Goal: Task Accomplishment & Management: Manage account settings

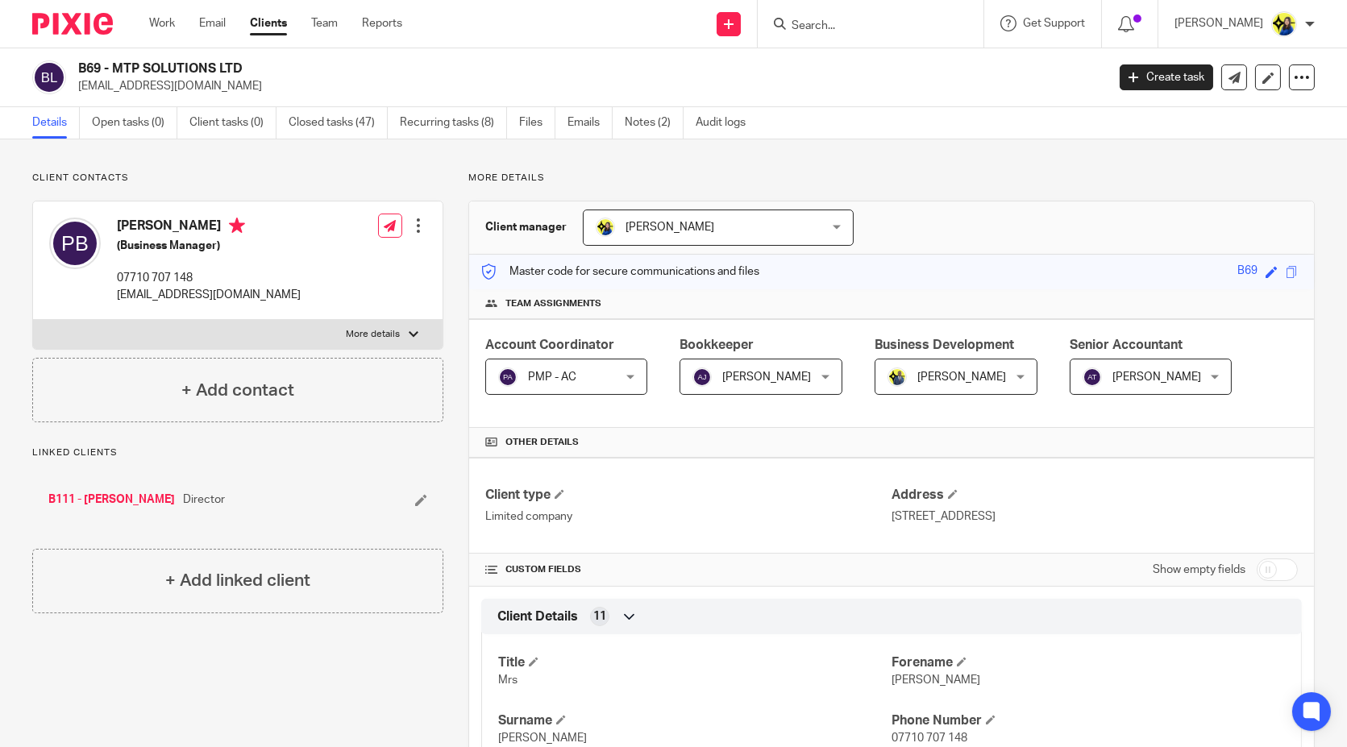
click at [911, 24] on input "Search" at bounding box center [862, 26] width 145 height 15
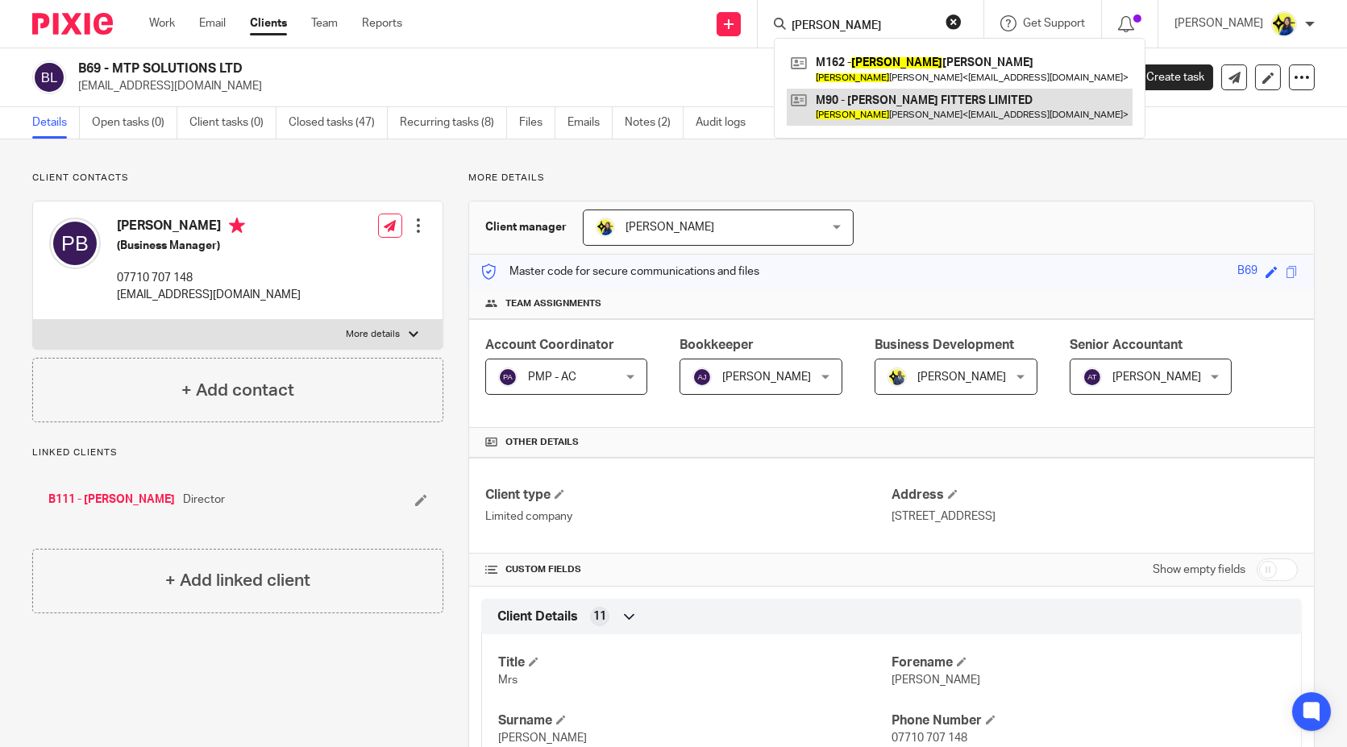
type input "wallace"
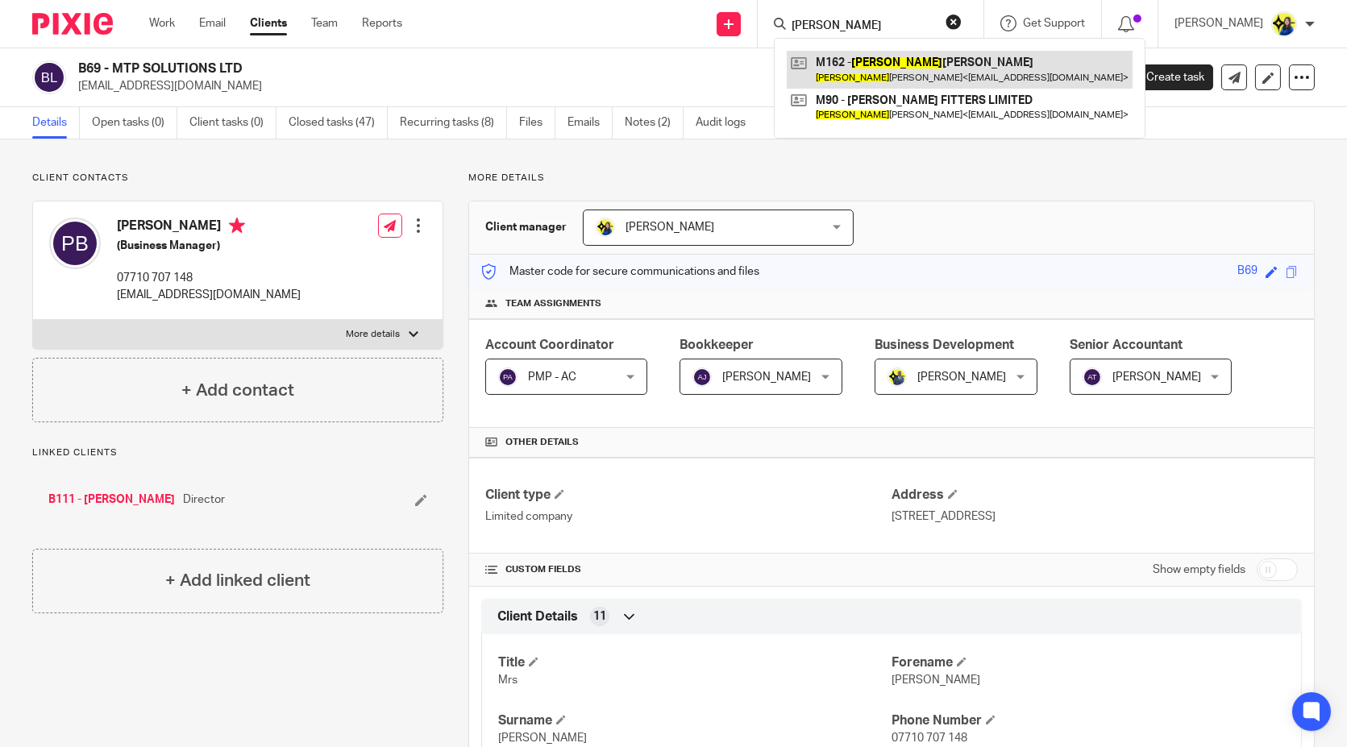
click at [932, 60] on link at bounding box center [960, 69] width 346 height 37
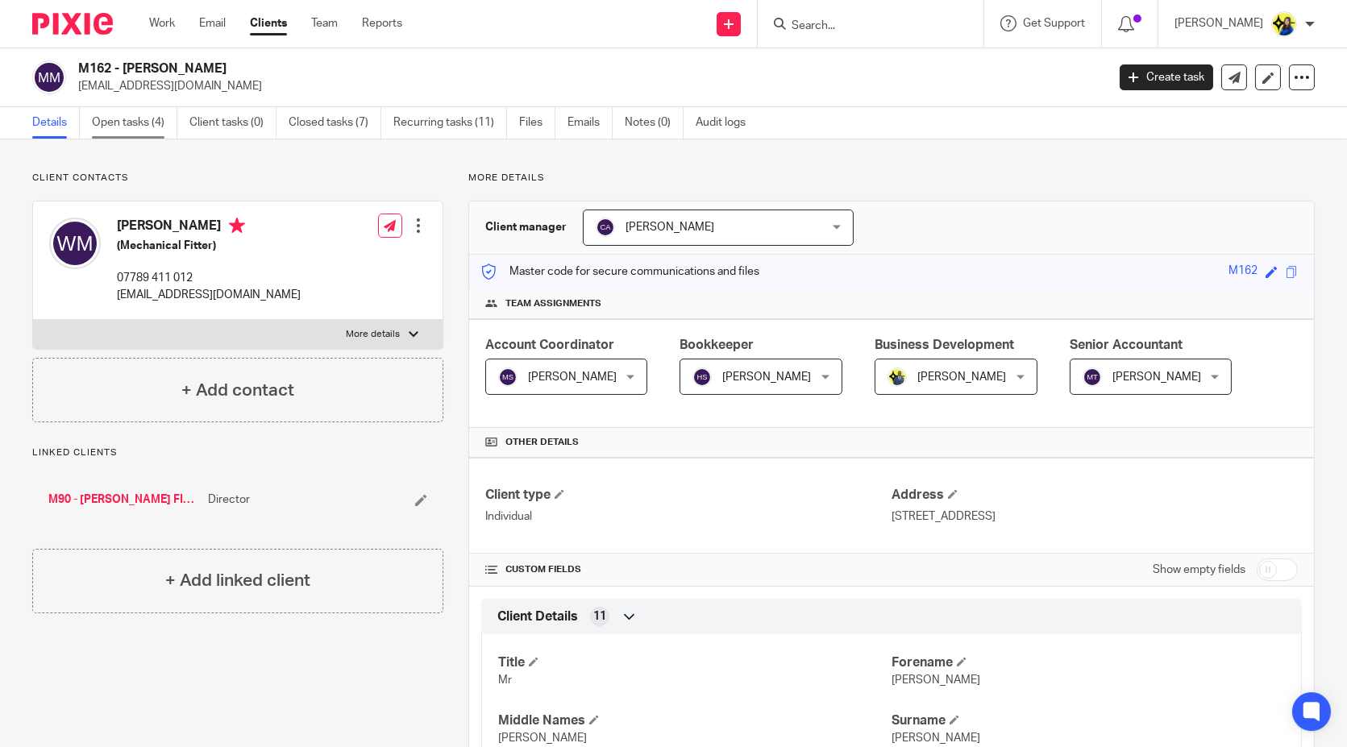
click at [147, 128] on link "Open tasks (4)" at bounding box center [134, 122] width 85 height 31
drag, startPoint x: 214, startPoint y: 163, endPoint x: 227, endPoint y: 162, distance: 13.7
click at [571, 122] on link "Emails" at bounding box center [589, 122] width 45 height 31
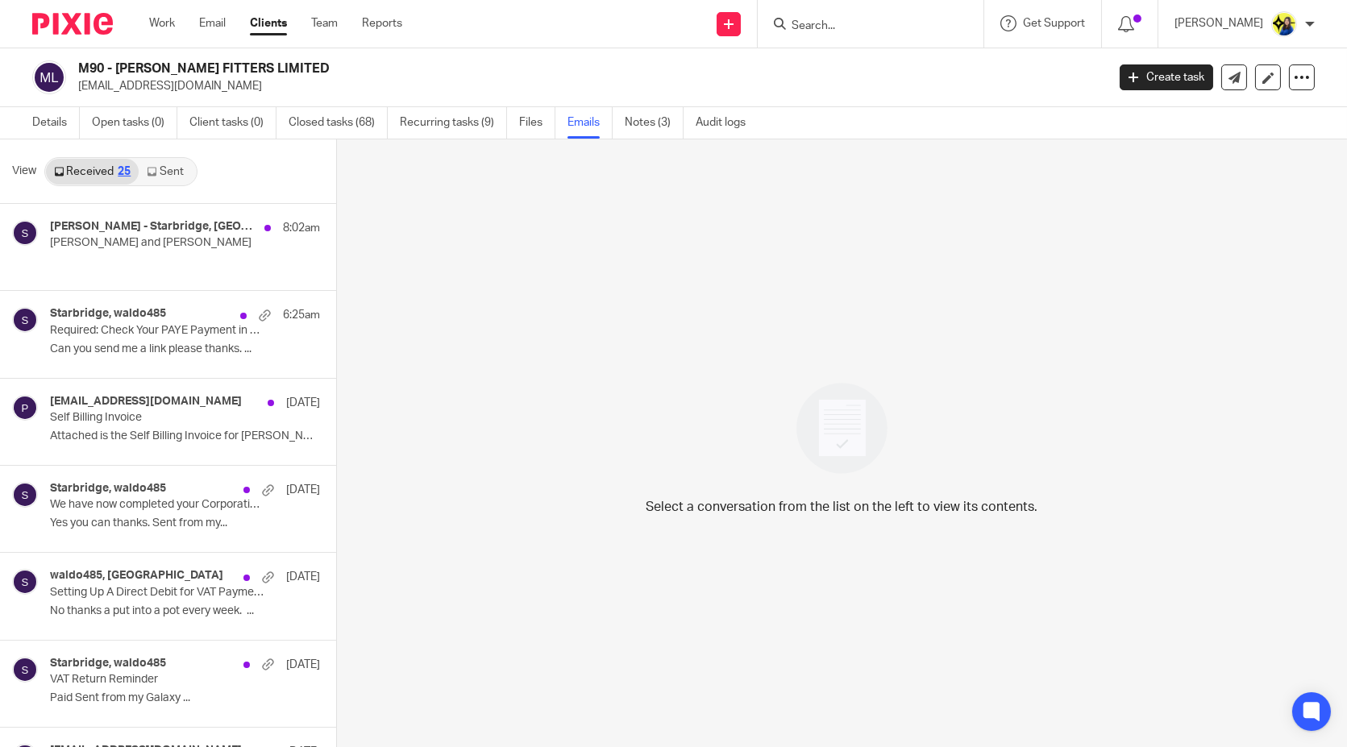
click at [172, 169] on link "Sent" at bounding box center [167, 172] width 56 height 26
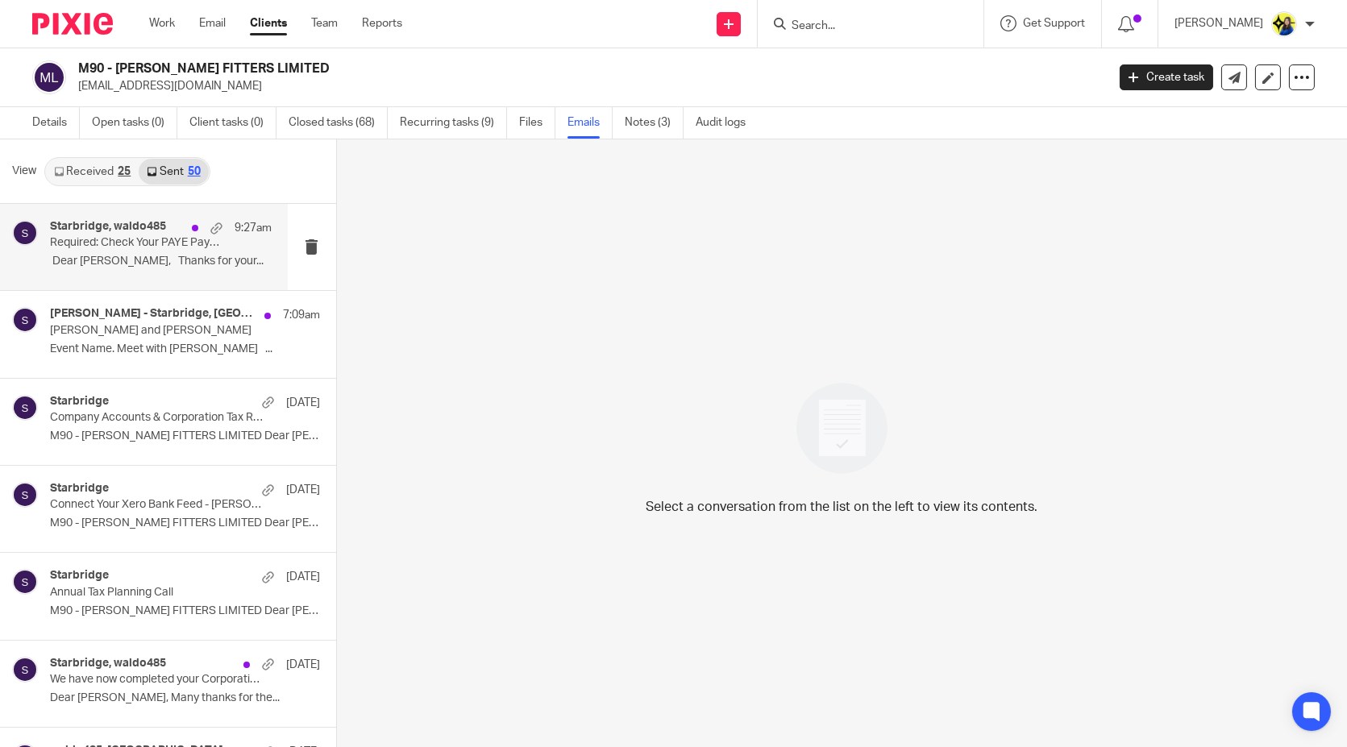
click at [142, 241] on p "Required: Check Your PAYE Payment in BrightPay Portal" at bounding box center [138, 243] width 177 height 14
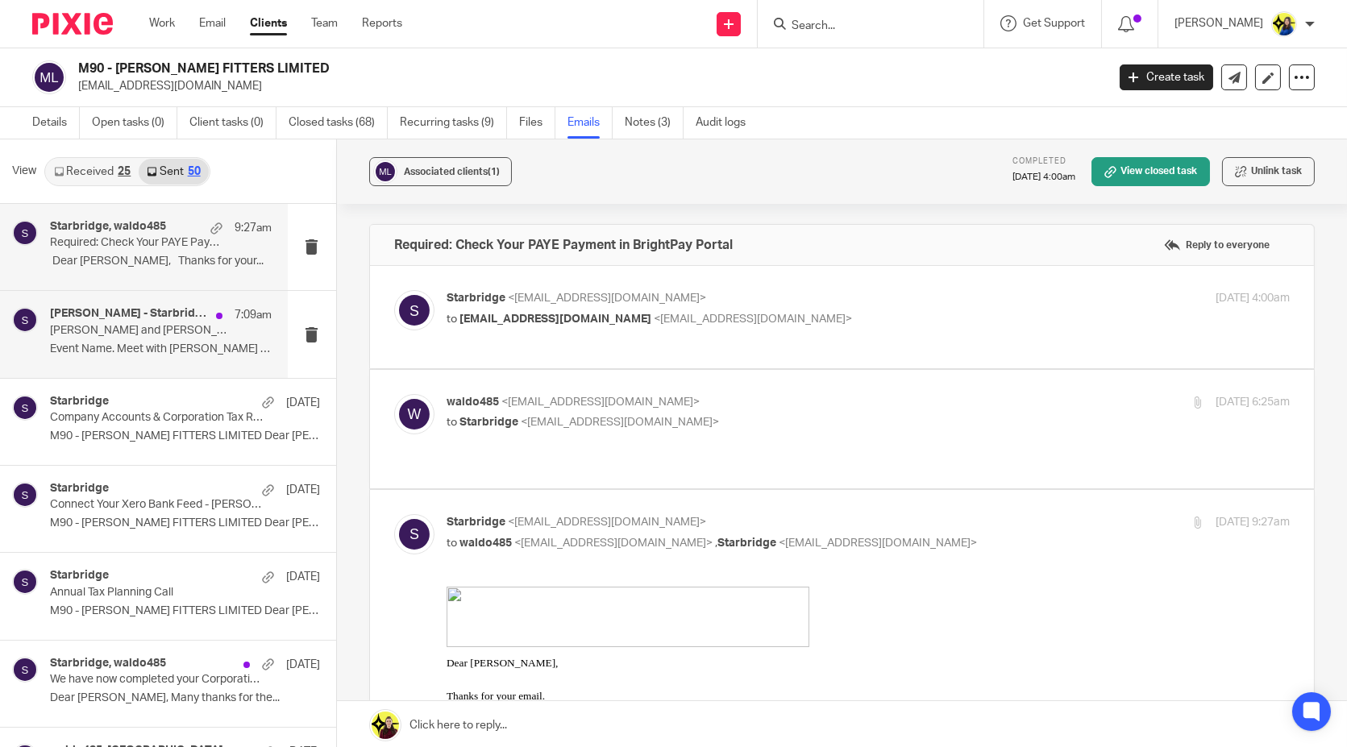
click at [149, 341] on div "Mark Toner - Starbridge, Starbridge 7:09am Wallace Muir and Bobo Lee - Starbrid…" at bounding box center [161, 334] width 222 height 54
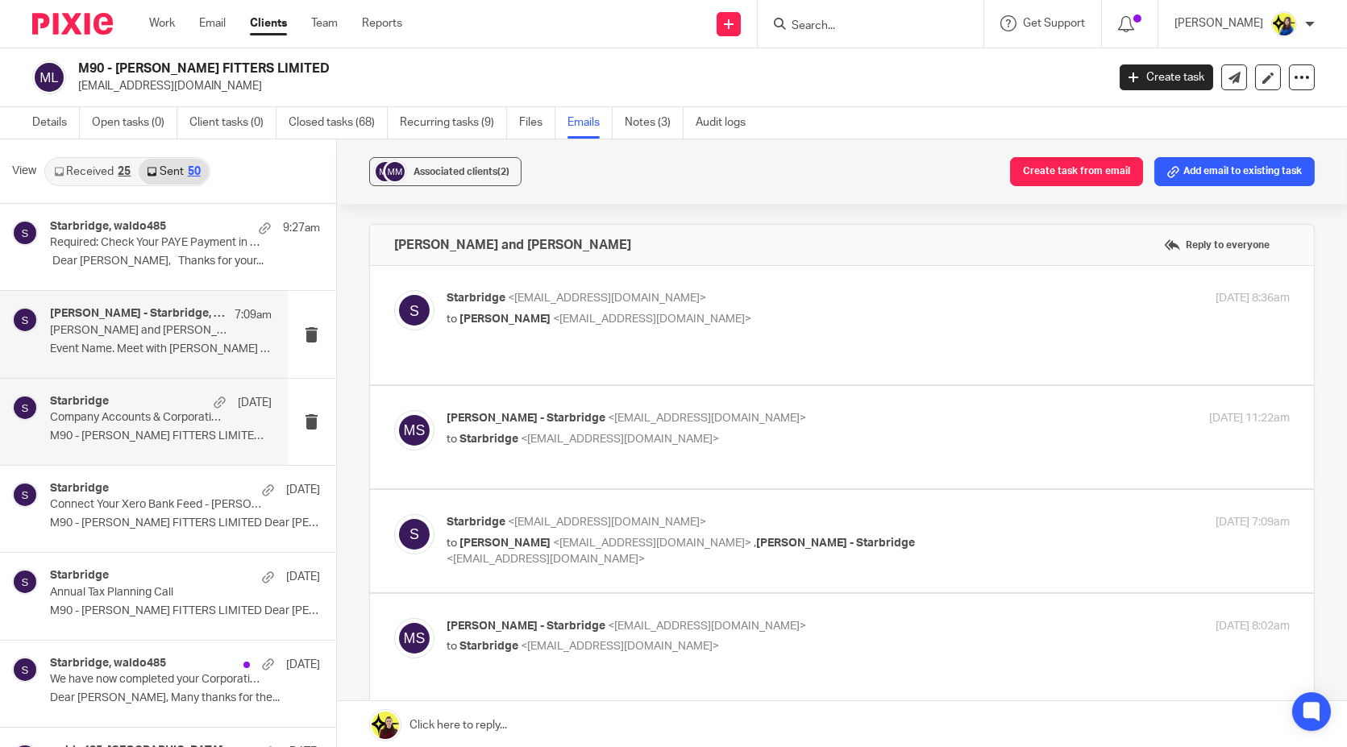
click at [149, 407] on div "Starbridge 11 Oct" at bounding box center [161, 403] width 222 height 16
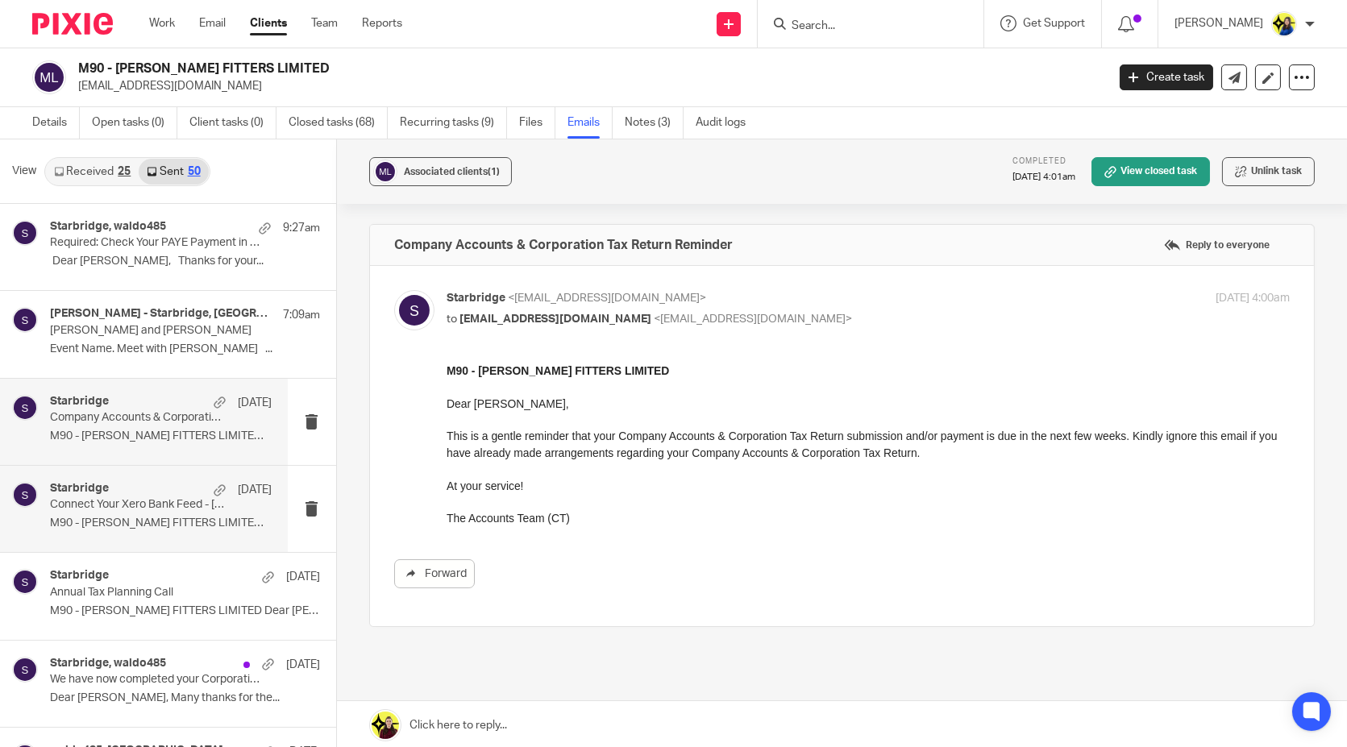
click at [185, 510] on p "Connect Your Xero Bank Feed - MUIR HV FITTERS LIMITED" at bounding box center [138, 505] width 177 height 14
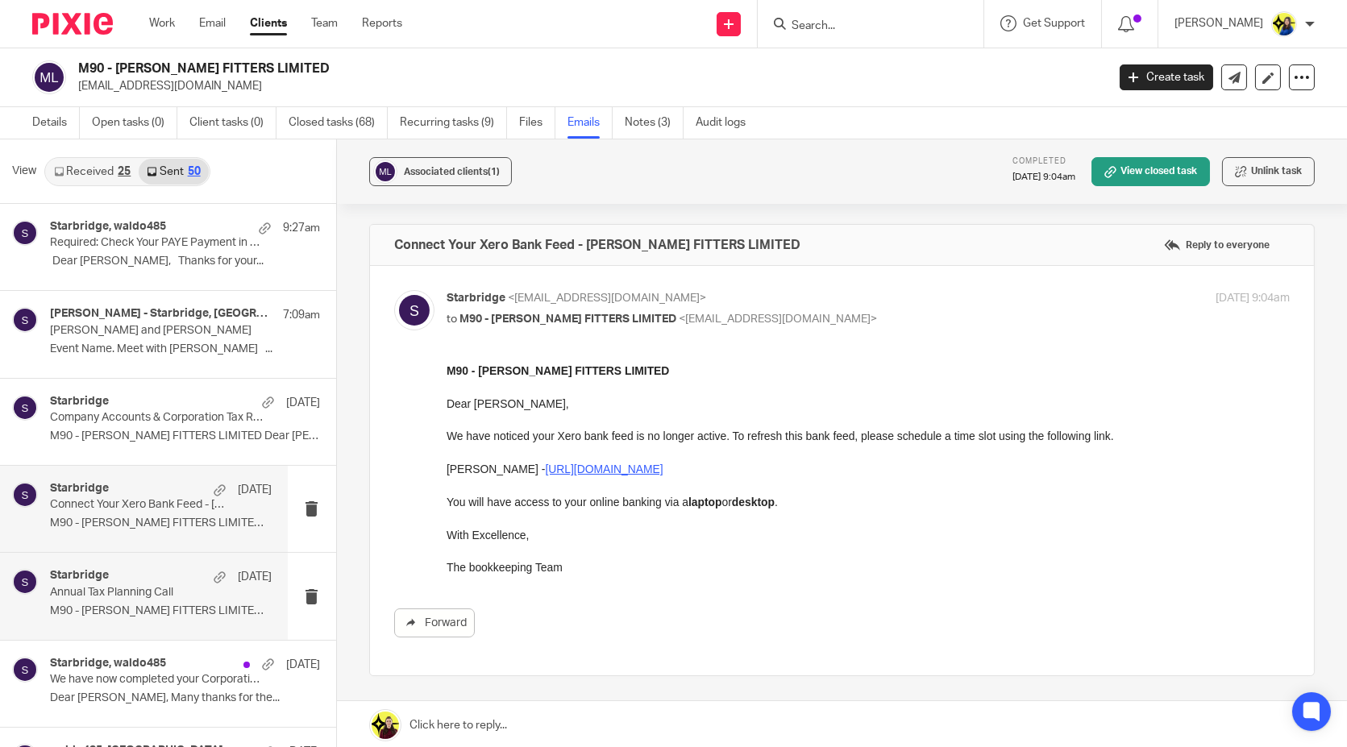
click at [160, 612] on p "M90 - MUIR HV FITTERS LIMITED Dear Wallace,..." at bounding box center [161, 611] width 222 height 14
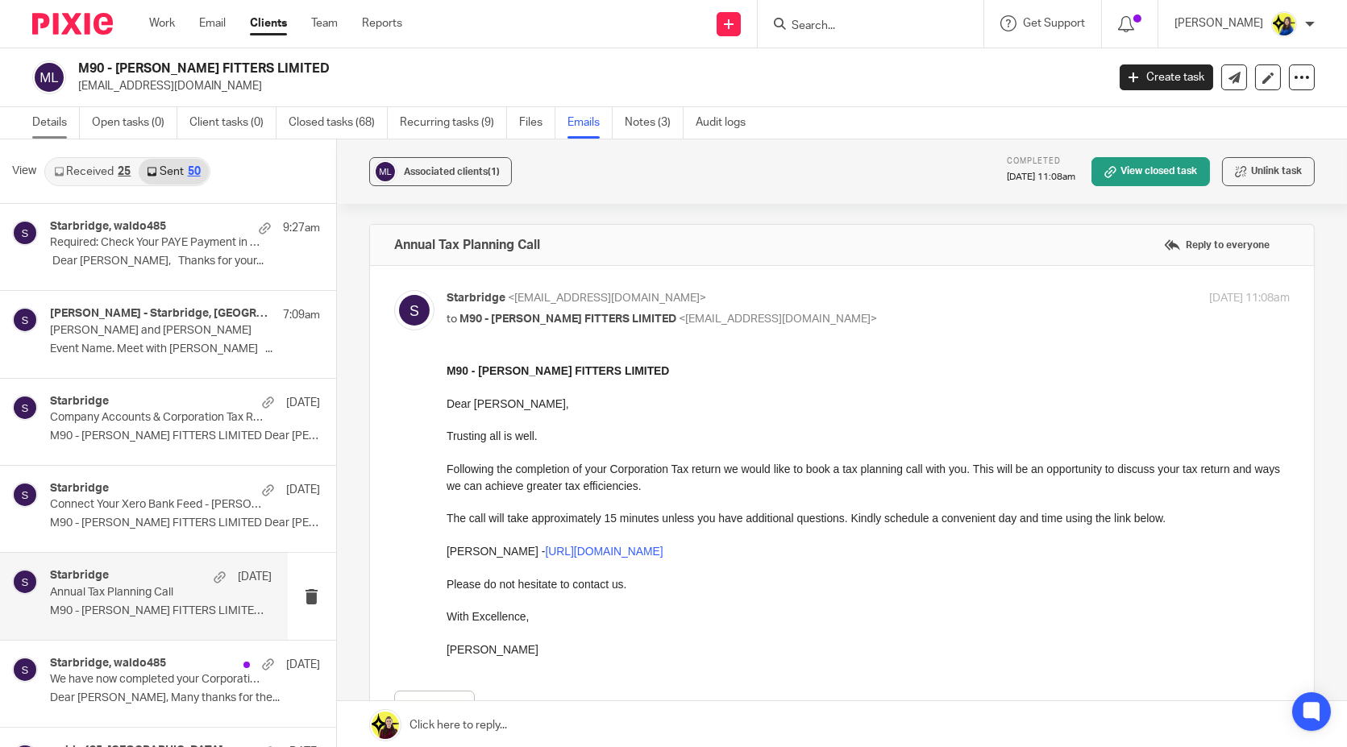
click at [60, 118] on link "Details" at bounding box center [56, 122] width 48 height 31
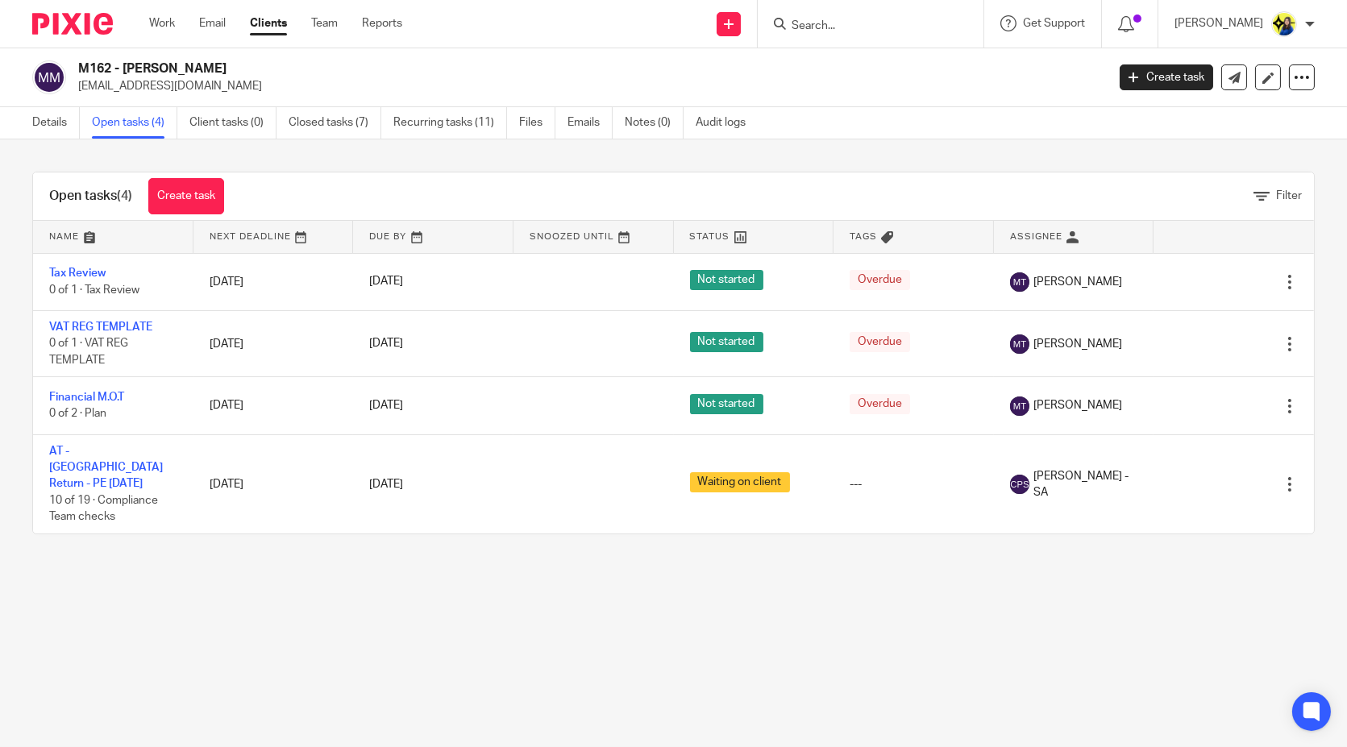
click at [71, 153] on div "Open tasks (4) Create task Filter Name Next Deadline Due By Snoozed Until Statu…" at bounding box center [673, 352] width 1347 height 427
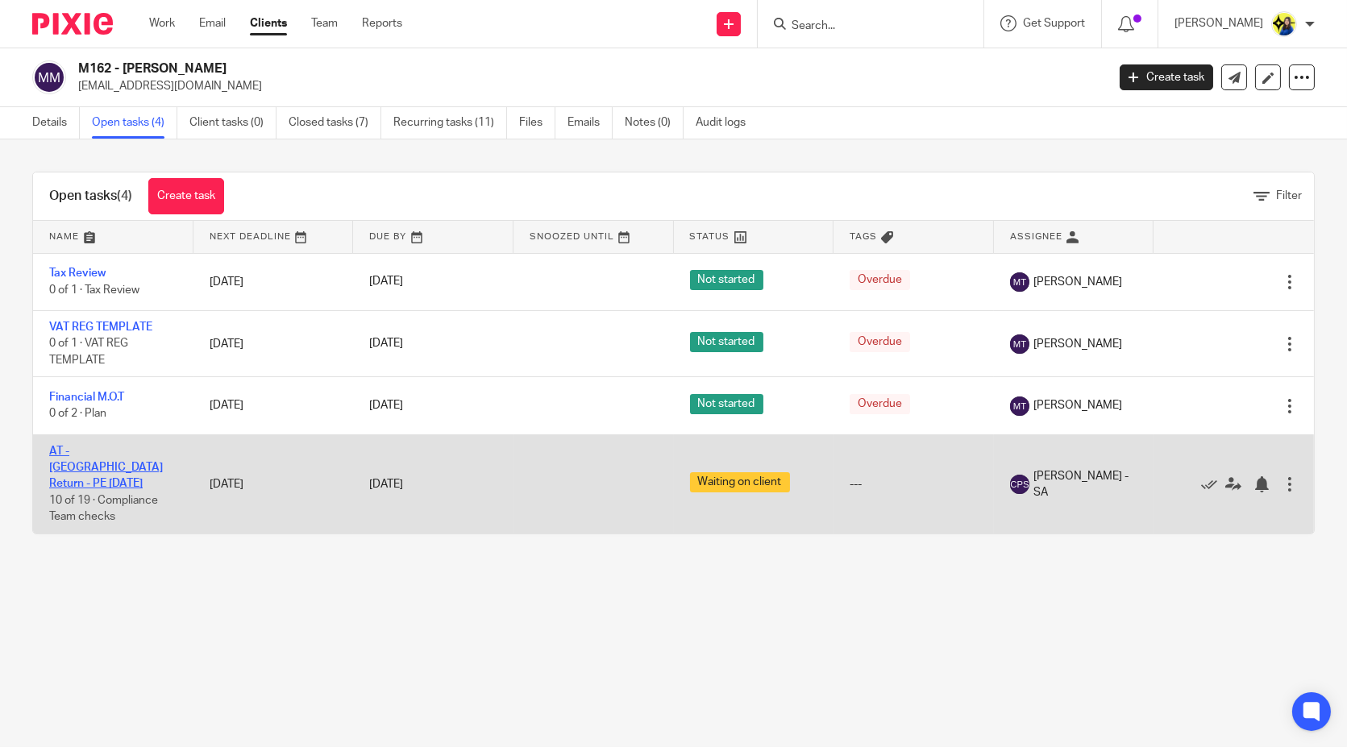
click at [87, 451] on link "AT - [GEOGRAPHIC_DATA] Return - PE [DATE]" at bounding box center [106, 468] width 114 height 44
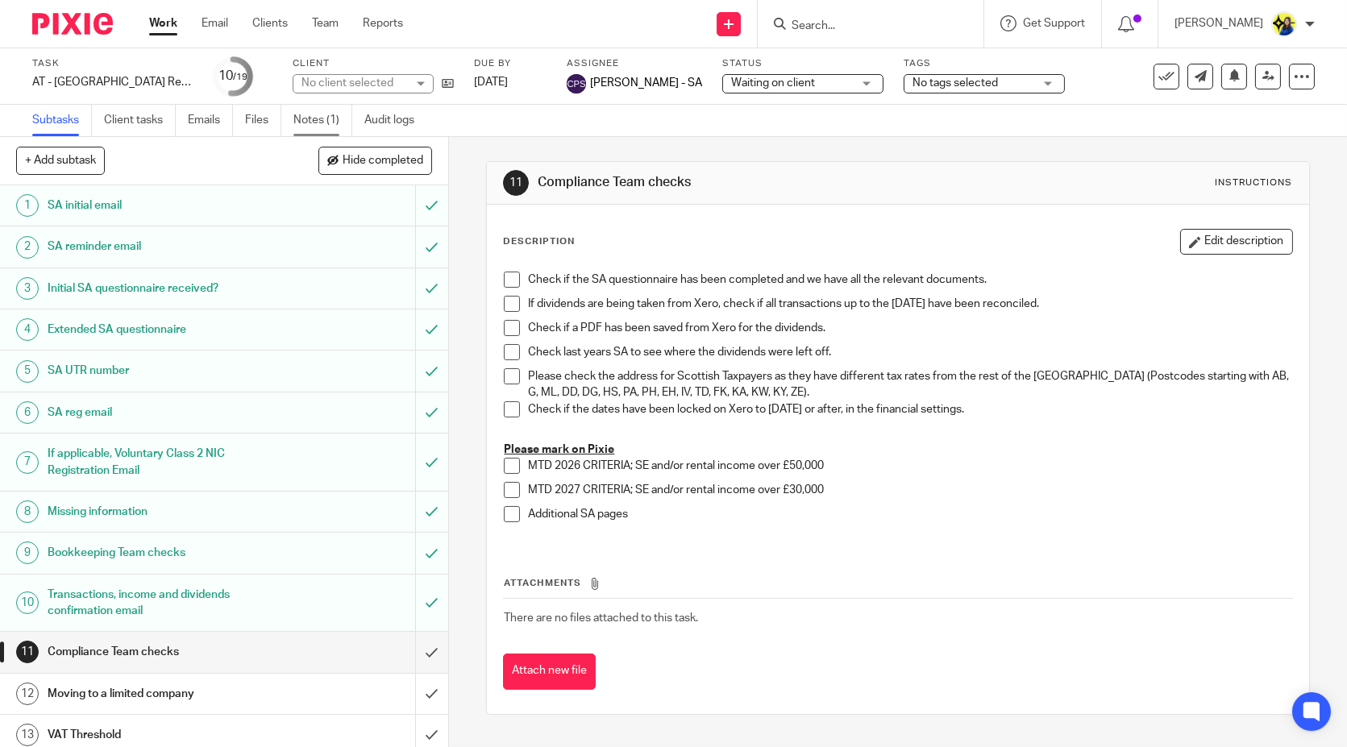
click at [304, 119] on link "Notes (1)" at bounding box center [322, 120] width 59 height 31
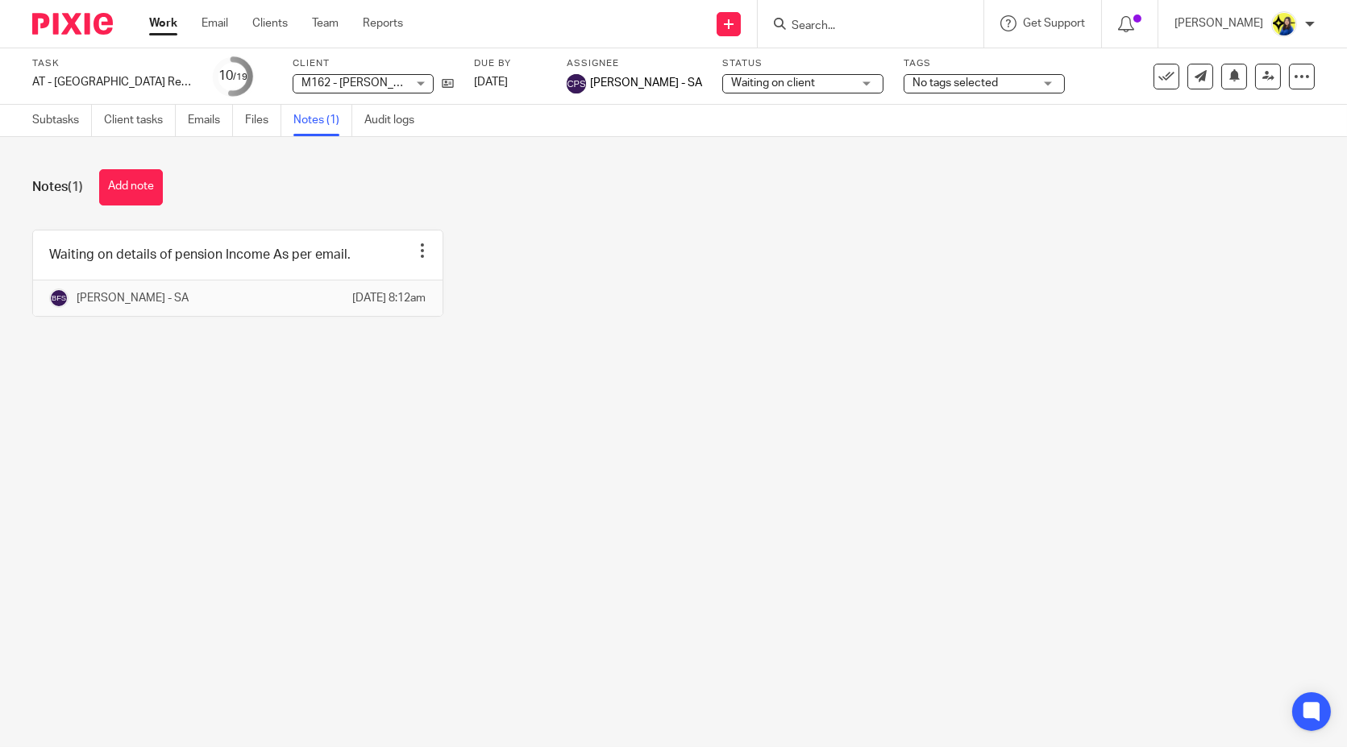
drag, startPoint x: 594, startPoint y: 321, endPoint x: 361, endPoint y: 16, distance: 383.5
click at [594, 321] on div "Waiting on details of pension Income As per email. Edit note Delete note Bhumi …" at bounding box center [660, 285] width 1307 height 111
click at [718, 420] on main "Task AT - SA Return - PE 05-04-2025 Save AT - SA Return - PE 05-04-2025 10 /19 …" at bounding box center [673, 373] width 1347 height 747
click at [712, 399] on main "Task AT - SA Return - PE 05-04-2025 Save AT - SA Return - PE 05-04-2025 10 /19 …" at bounding box center [673, 373] width 1347 height 747
click at [711, 399] on main "Task AT - SA Return - PE 05-04-2025 Save AT - SA Return - PE 05-04-2025 10 /19 …" at bounding box center [673, 373] width 1347 height 747
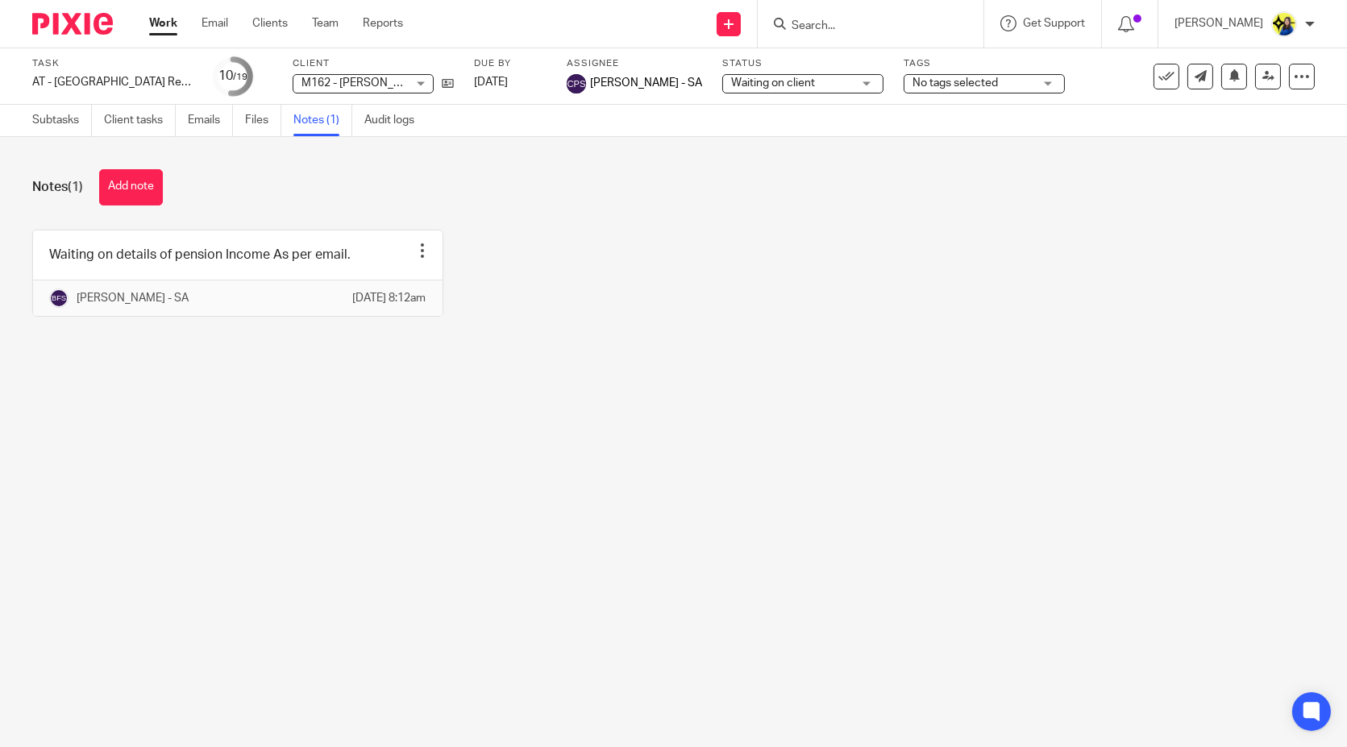
click at [711, 399] on main "Task AT - SA Return - PE 05-04-2025 Save AT - SA Return - PE 05-04-2025 10 /19 …" at bounding box center [673, 373] width 1347 height 747
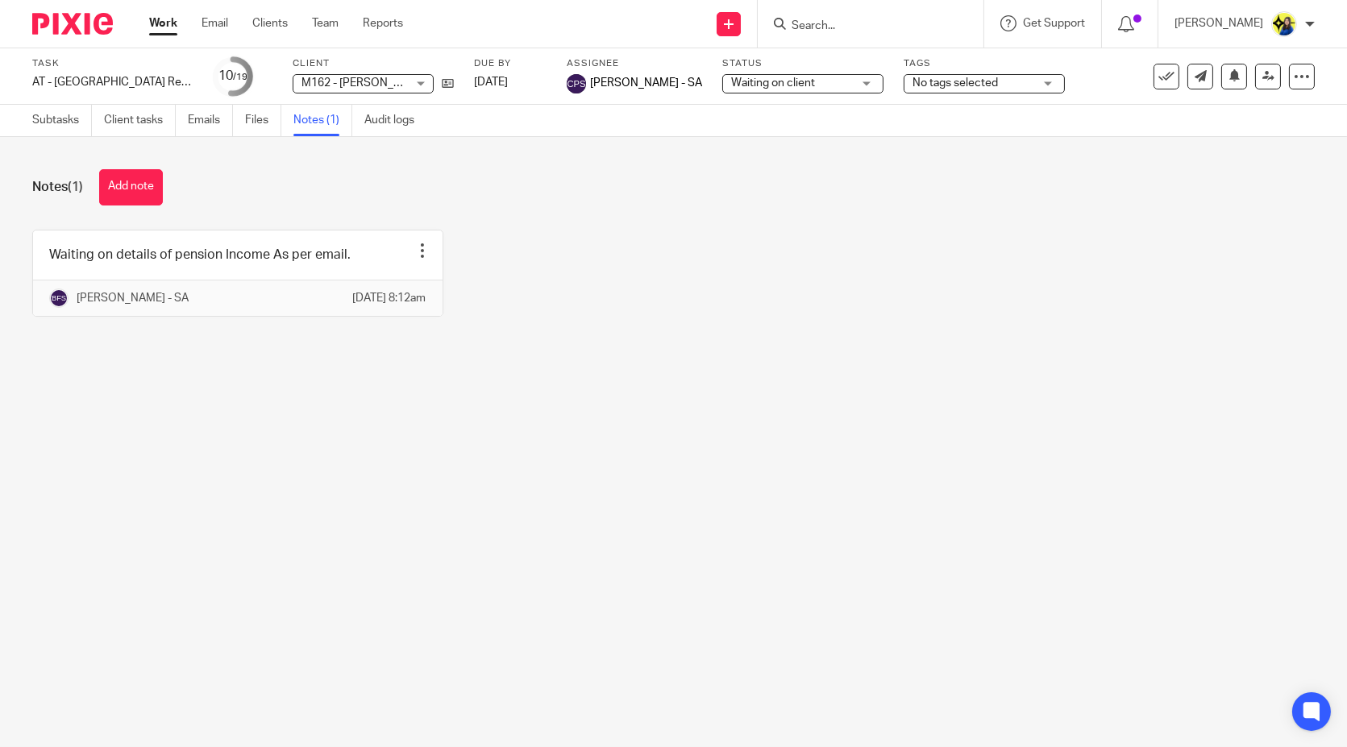
click at [711, 399] on main "Task AT - SA Return - PE 05-04-2025 Save AT - SA Return - PE 05-04-2025 10 /19 …" at bounding box center [673, 373] width 1347 height 747
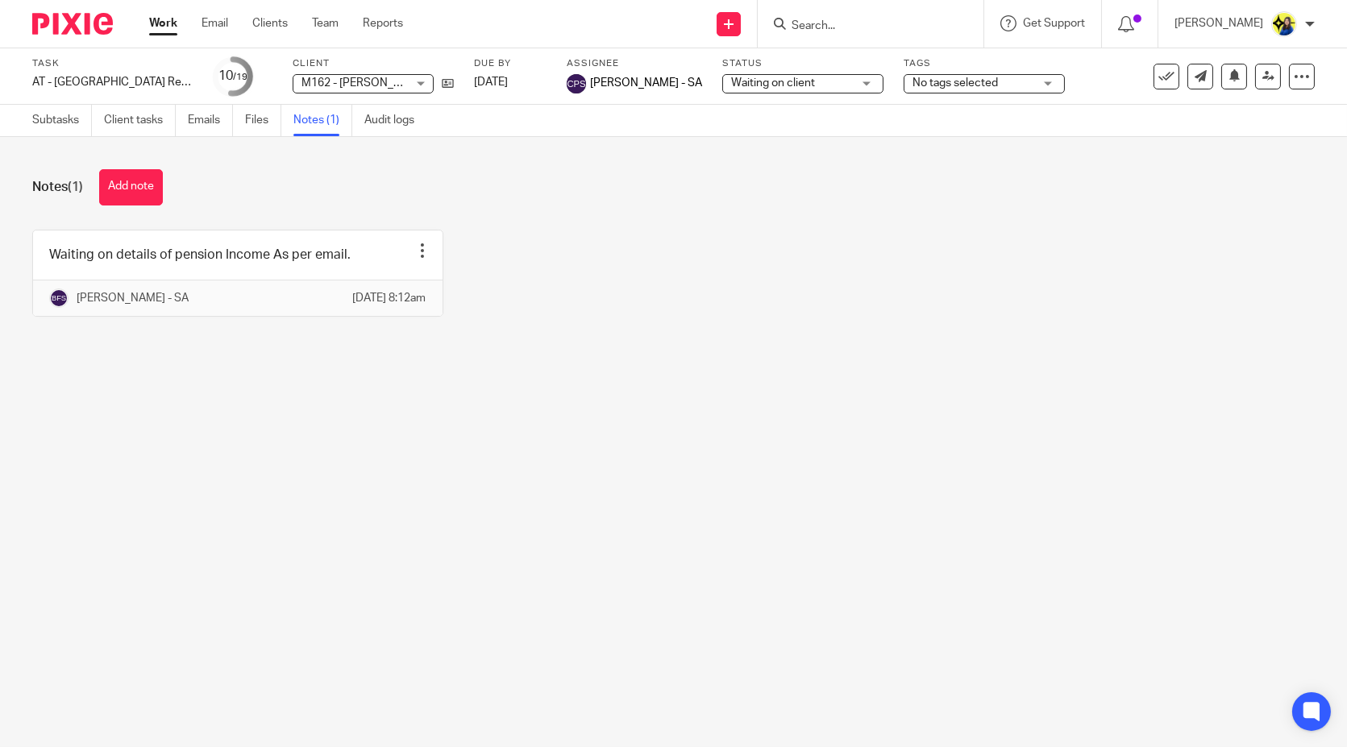
click at [711, 399] on main "Task AT - SA Return - PE 05-04-2025 Save AT - SA Return - PE 05-04-2025 10 /19 …" at bounding box center [673, 373] width 1347 height 747
click at [679, 274] on div "Waiting on details of pension Income As per email. Edit note Delete note Bhumi …" at bounding box center [660, 285] width 1307 height 111
click at [675, 274] on div "Waiting on details of pension Income As per email. Edit note Delete note Bhumi …" at bounding box center [660, 285] width 1307 height 111
click at [509, 246] on div "Waiting on details of pension Income As per email. Edit note Delete note Bhumi …" at bounding box center [660, 285] width 1307 height 111
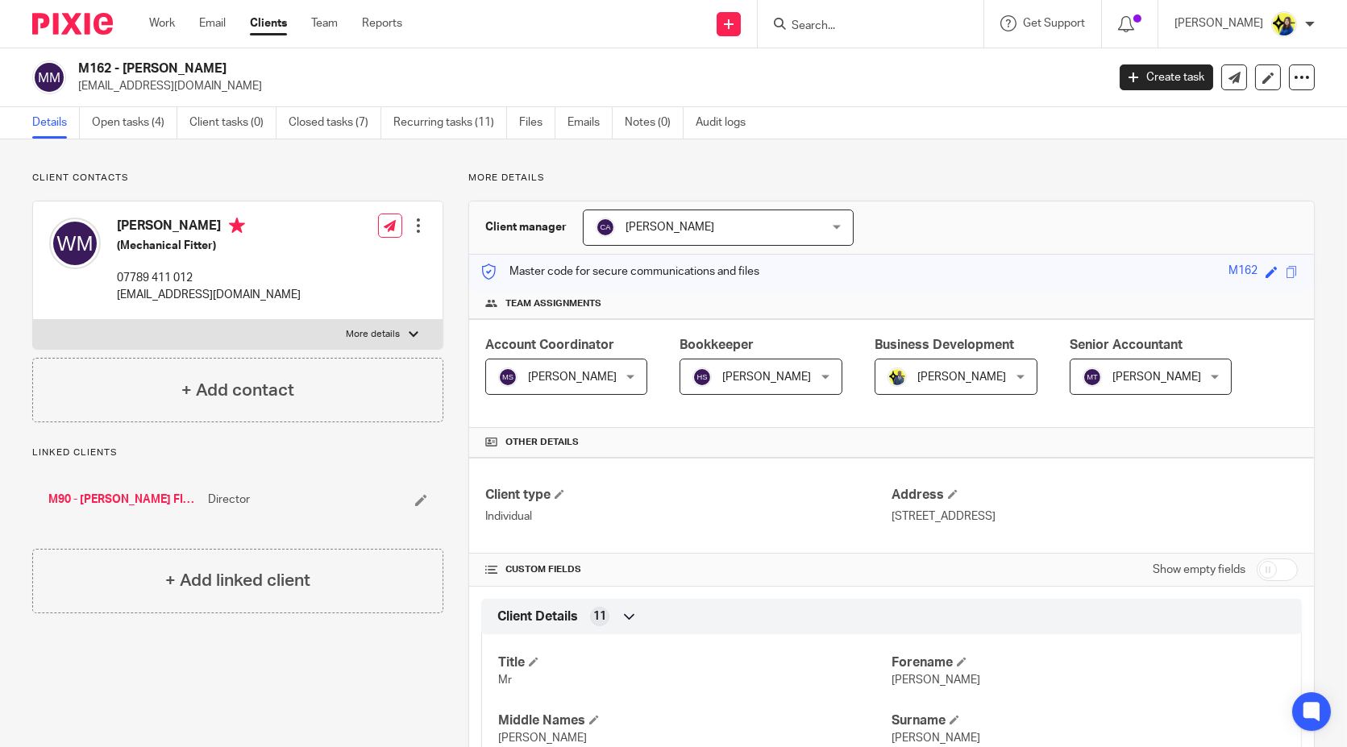
click at [156, 498] on link "M90 - [PERSON_NAME] FITTERS LIMITED" at bounding box center [124, 500] width 152 height 16
drag, startPoint x: 218, startPoint y: 272, endPoint x: 113, endPoint y: 278, distance: 104.9
click at [113, 278] on div "Wallace Muir (Mechanical Fitter) 07789 411 012 waldo485@gmail.com" at bounding box center [174, 261] width 251 height 102
copy p "07789 411 012"
drag, startPoint x: 229, startPoint y: 294, endPoint x: 115, endPoint y: 310, distance: 114.8
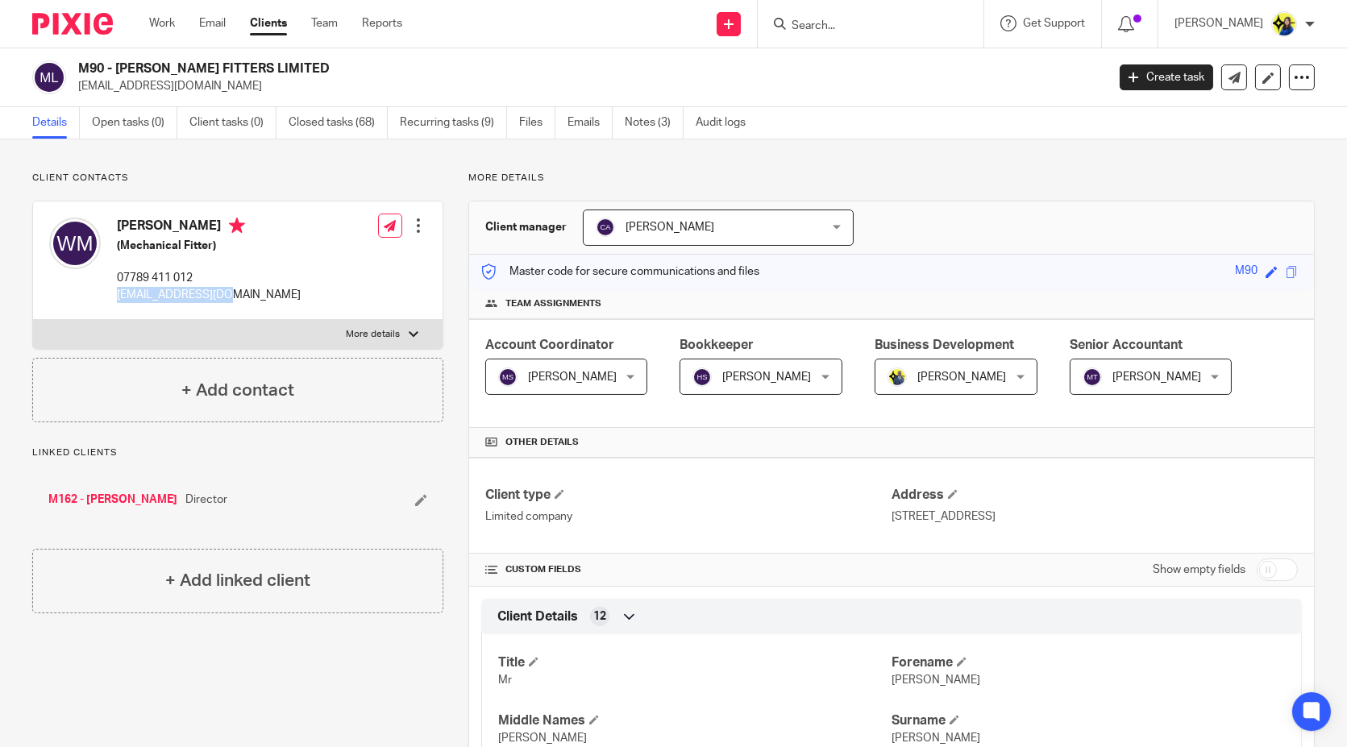
click at [115, 310] on div "Wallace Muir (Mechanical Fitter) 07789 411 012 waldo485@gmail.com Edit contact …" at bounding box center [237, 260] width 409 height 118
copy p "[EMAIL_ADDRESS][DOMAIN_NAME]"
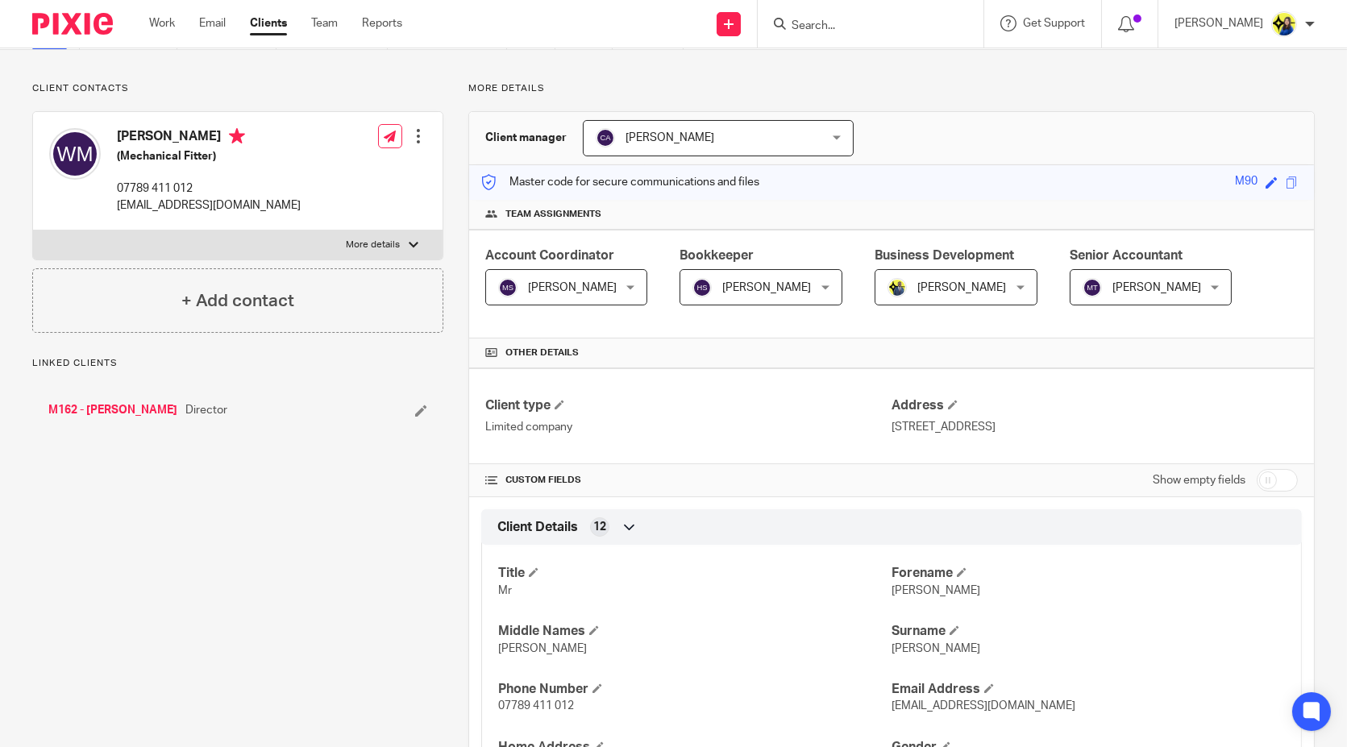
click at [1261, 475] on input "checkbox" at bounding box center [1276, 480] width 41 height 23
checkbox input "true"
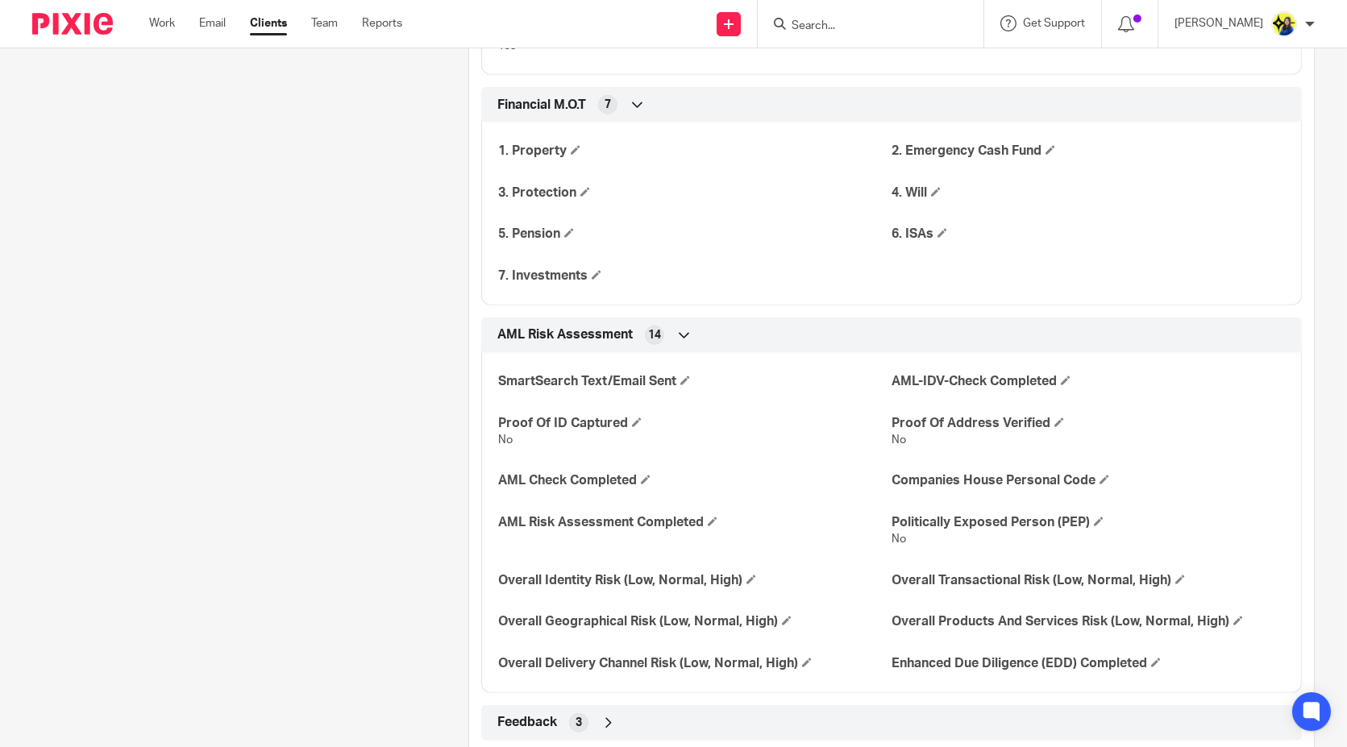
scroll to position [2238, 0]
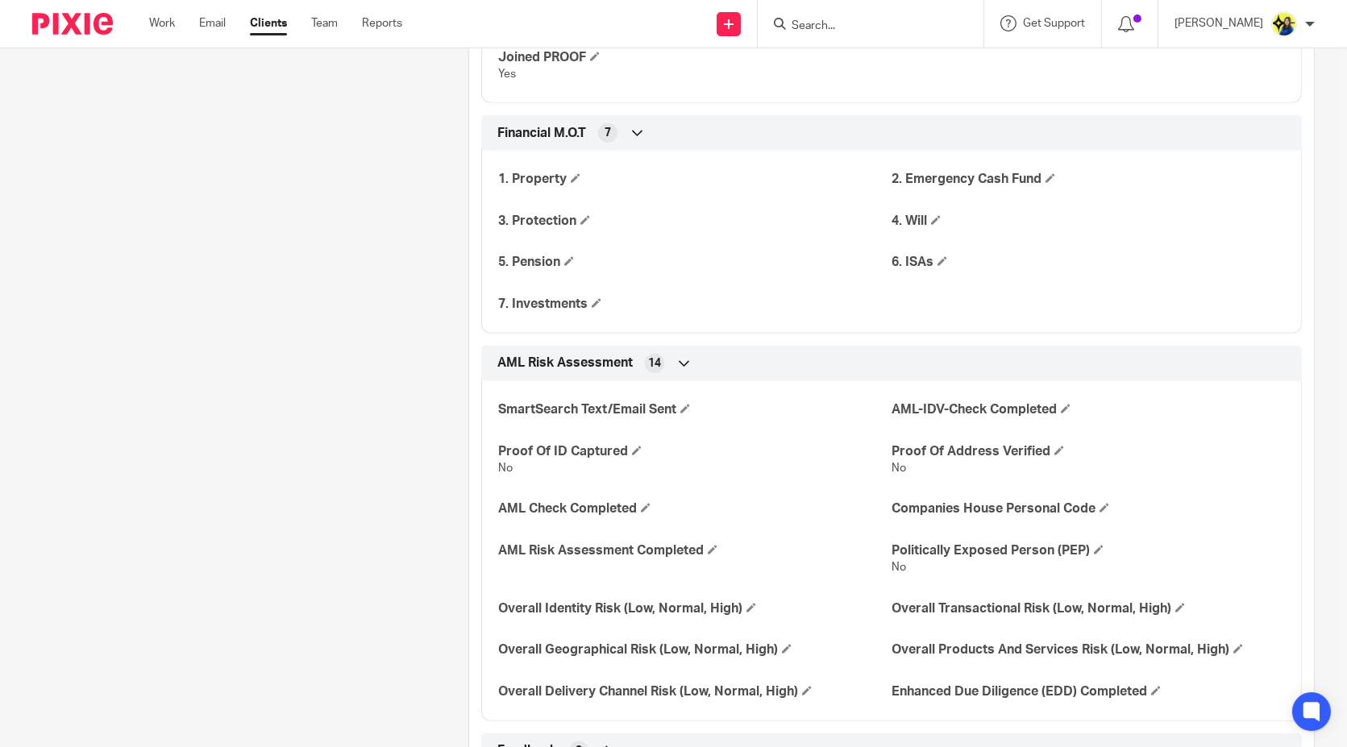
drag, startPoint x: 351, startPoint y: 471, endPoint x: 447, endPoint y: 376, distance: 135.1
click at [571, 173] on span at bounding box center [576, 178] width 10 height 10
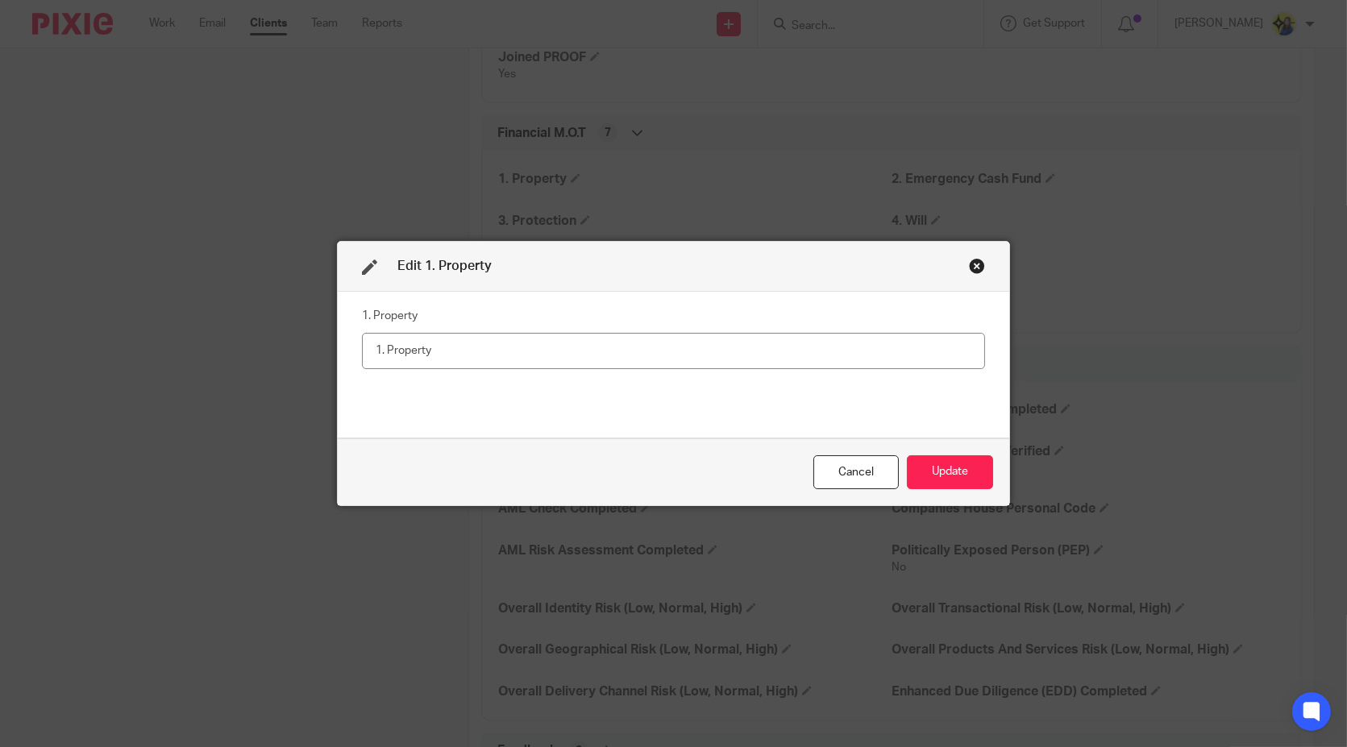
click at [567, 358] on input "text" at bounding box center [674, 351] width 624 height 36
click at [565, 355] on input "text" at bounding box center [674, 351] width 624 height 36
type input "Yes"
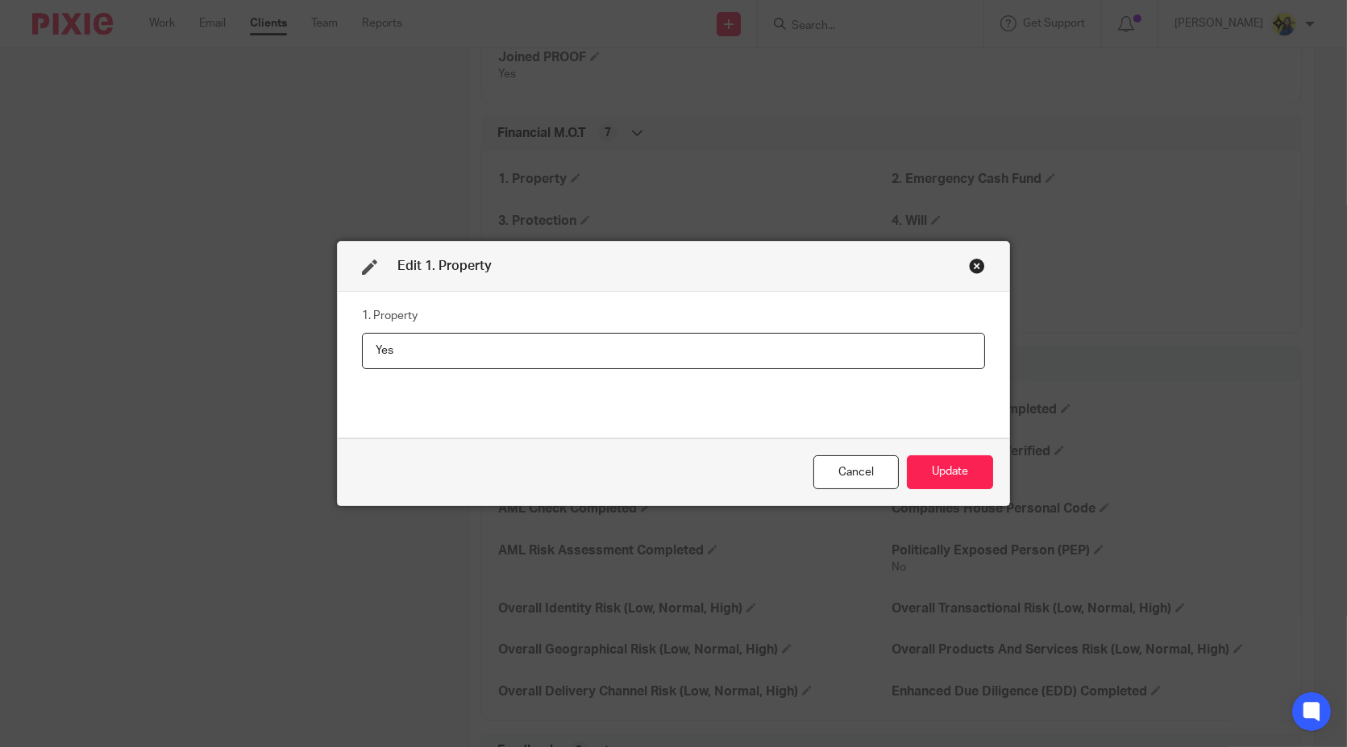
click at [542, 380] on div "1. Property Yes" at bounding box center [674, 364] width 624 height 121
click at [682, 427] on div "1. Property Yes" at bounding box center [674, 365] width 672 height 146
click at [941, 466] on button "Update" at bounding box center [950, 472] width 86 height 35
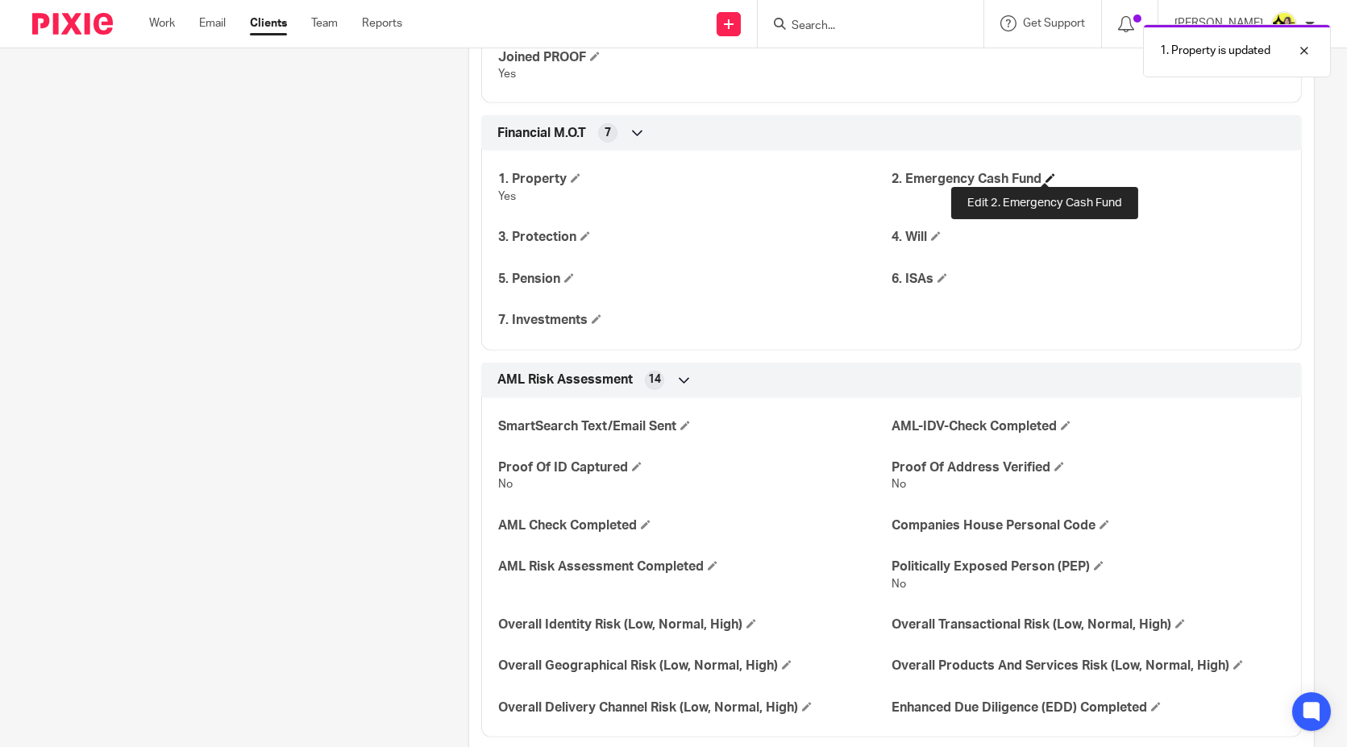
click at [1045, 173] on span at bounding box center [1050, 178] width 10 height 10
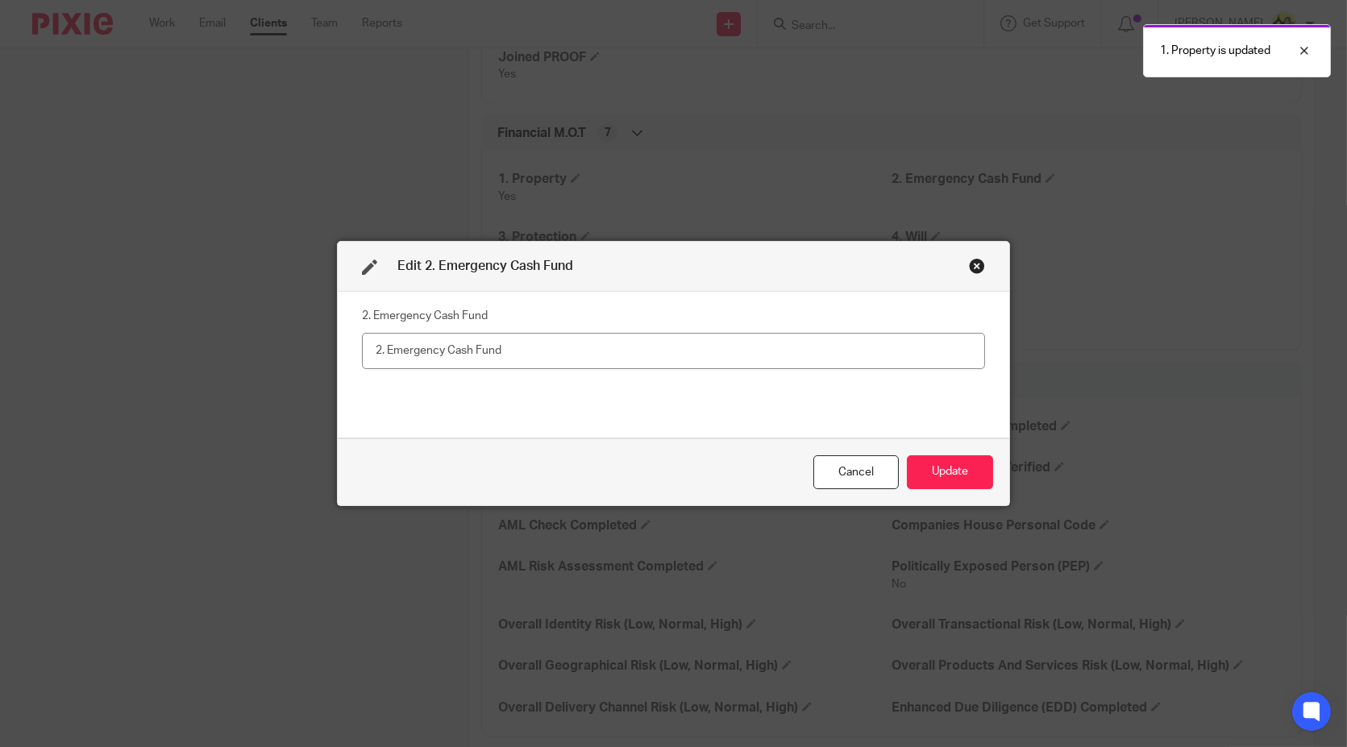
click at [745, 346] on input "text" at bounding box center [674, 351] width 624 height 36
click at [744, 340] on input "text" at bounding box center [674, 351] width 624 height 36
click at [743, 351] on input "text" at bounding box center [674, 351] width 624 height 36
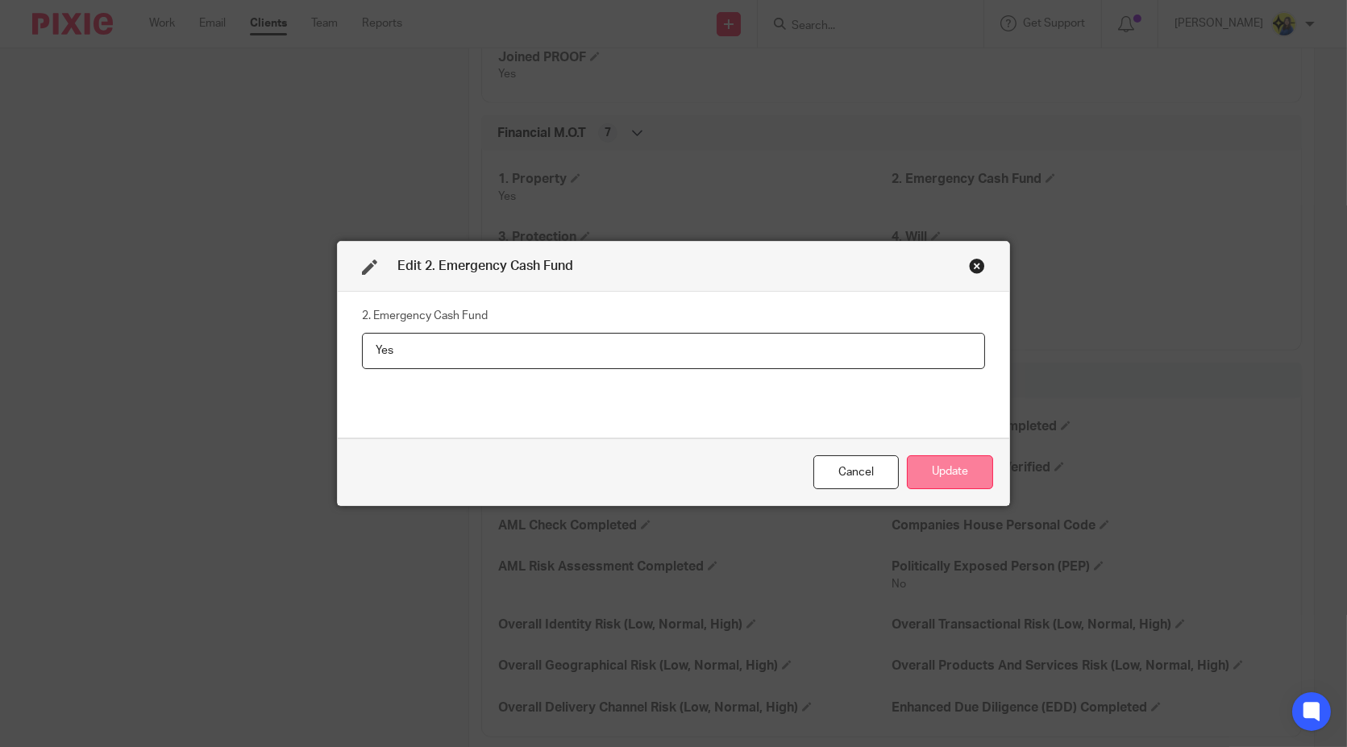
type input "Yes"
click at [956, 464] on button "Update" at bounding box center [950, 472] width 86 height 35
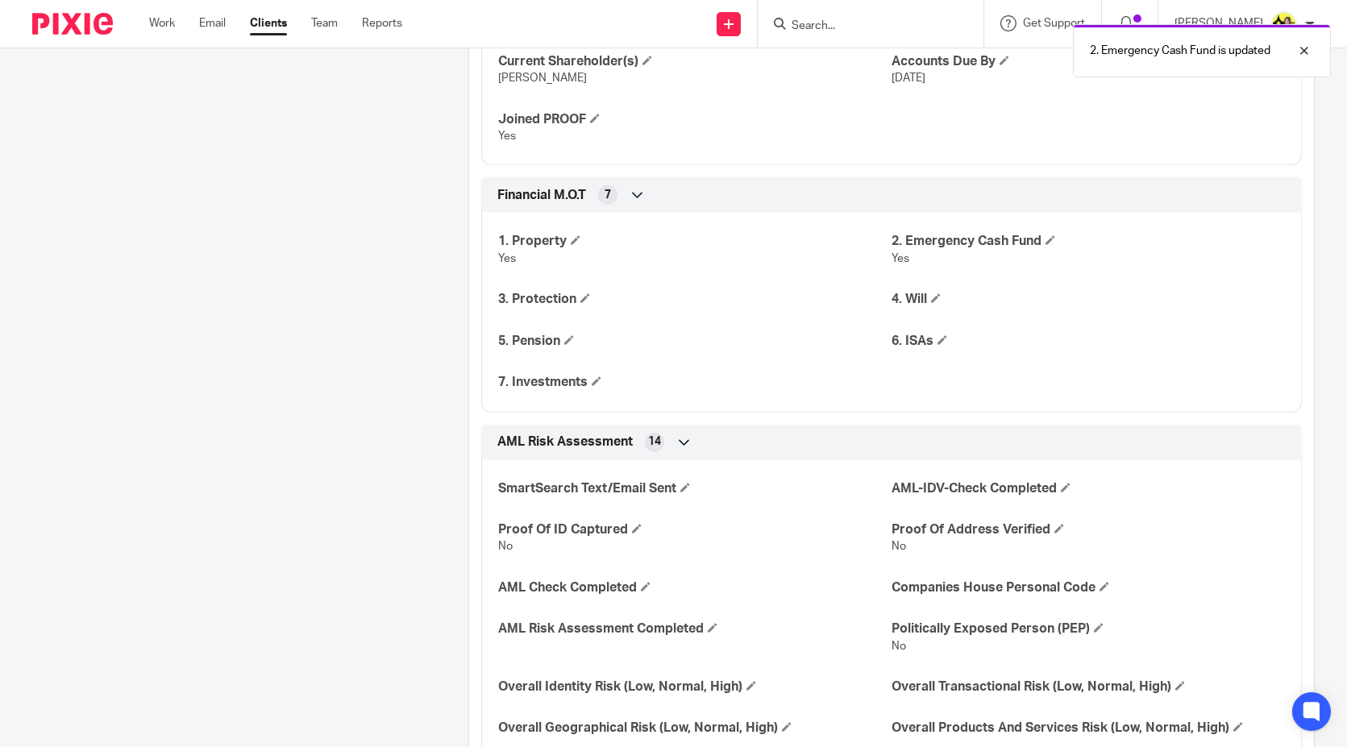
scroll to position [2149, 0]
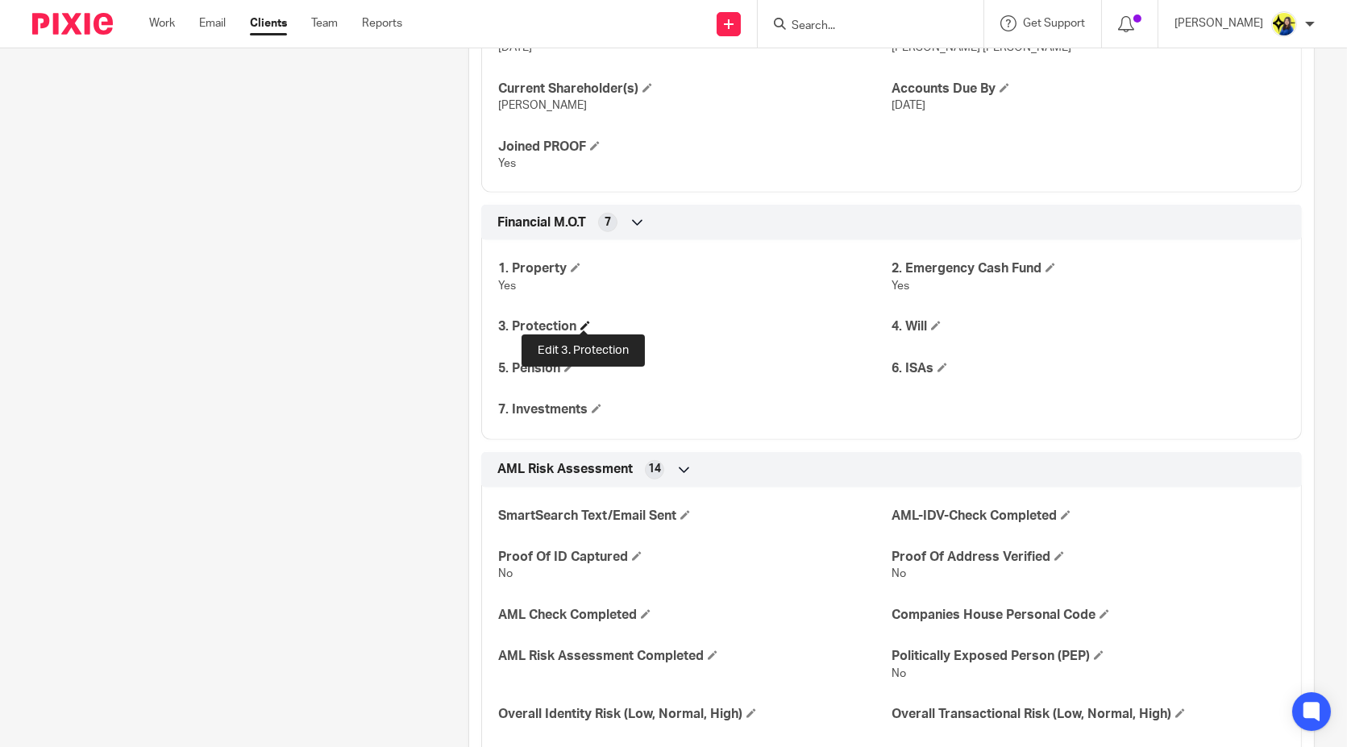
click at [582, 323] on span at bounding box center [585, 326] width 10 height 10
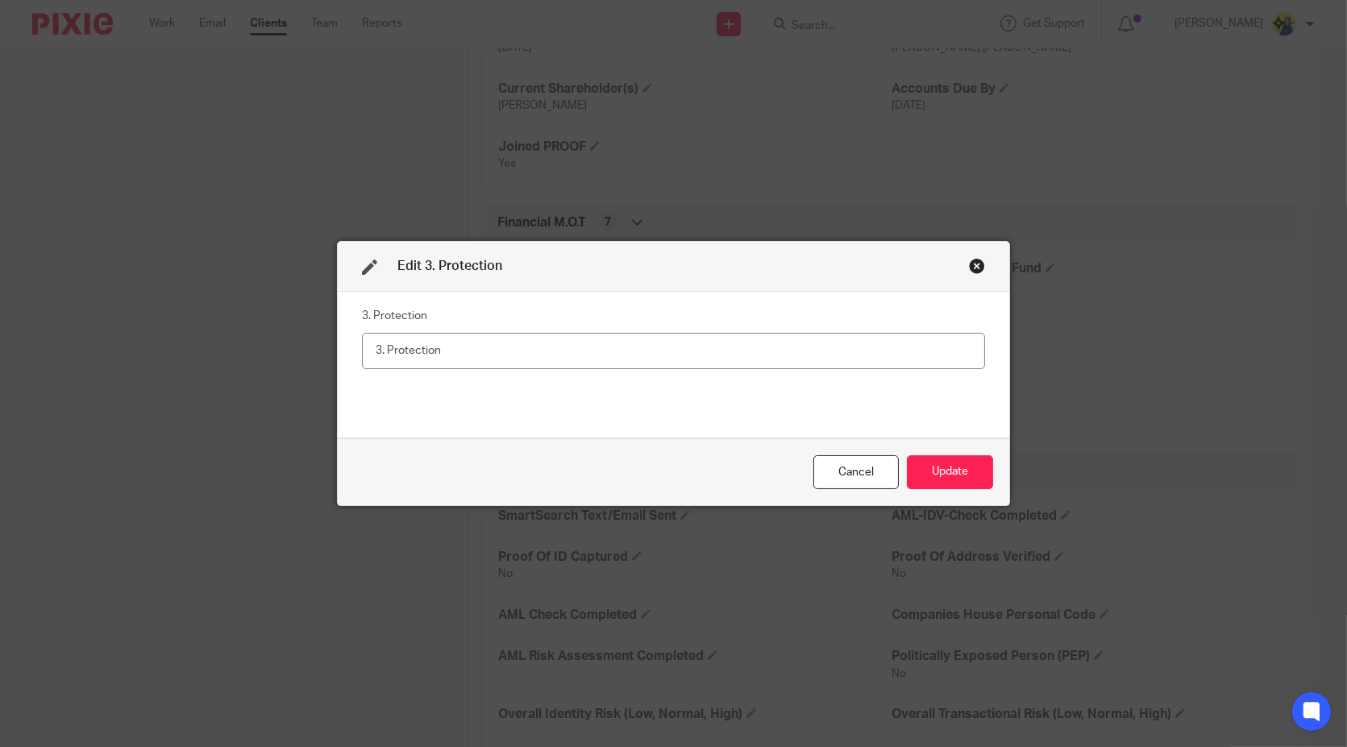
click at [585, 337] on input "text" at bounding box center [674, 351] width 624 height 36
click at [662, 344] on input "text" at bounding box center [674, 351] width 624 height 36
type input "Yes"
click at [928, 461] on button "Update" at bounding box center [950, 472] width 86 height 35
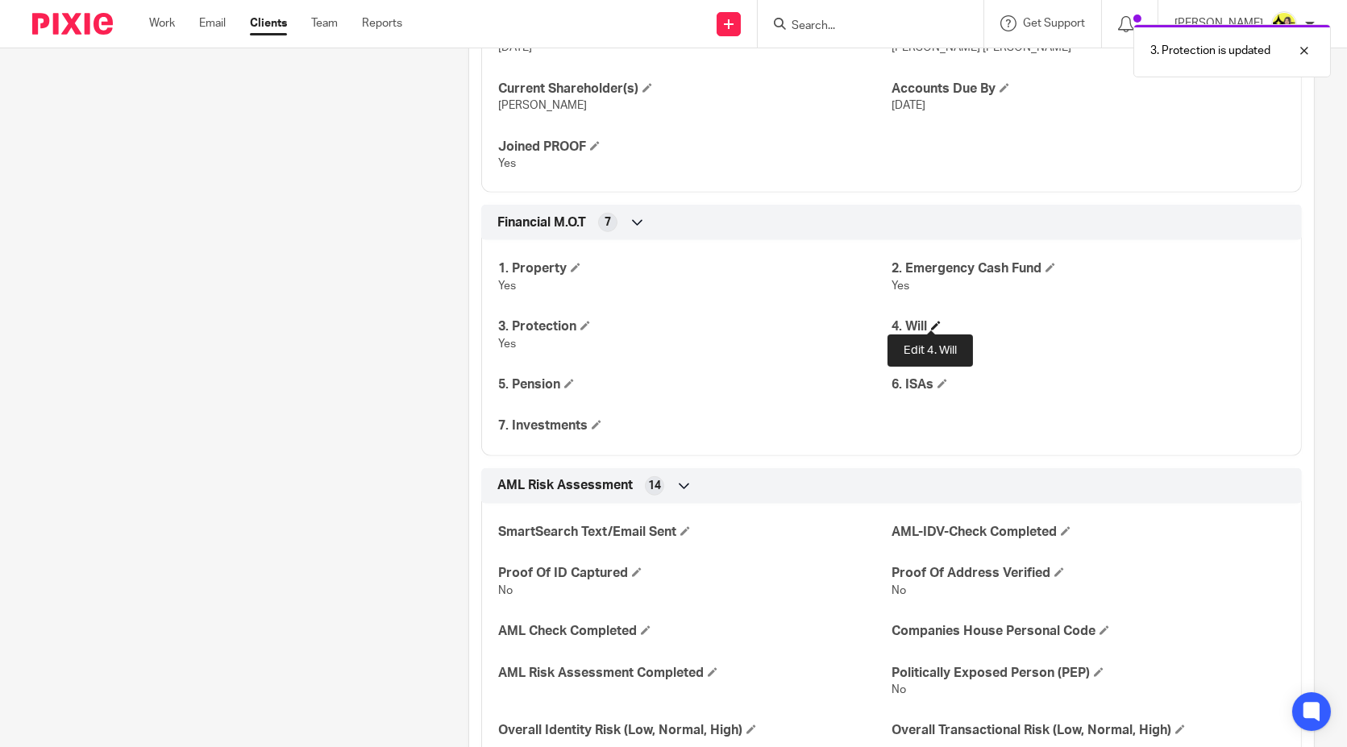
click at [932, 321] on span at bounding box center [936, 326] width 10 height 10
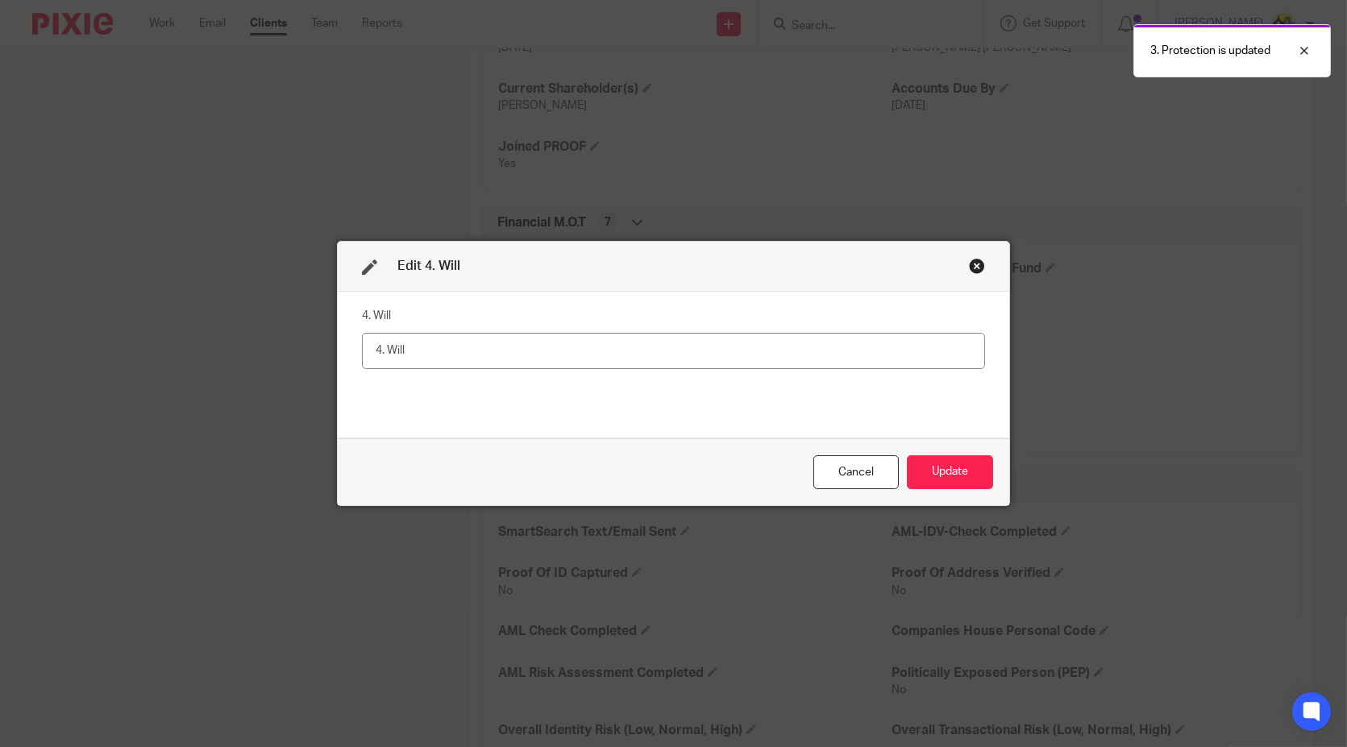
click at [828, 355] on input "text" at bounding box center [674, 351] width 624 height 36
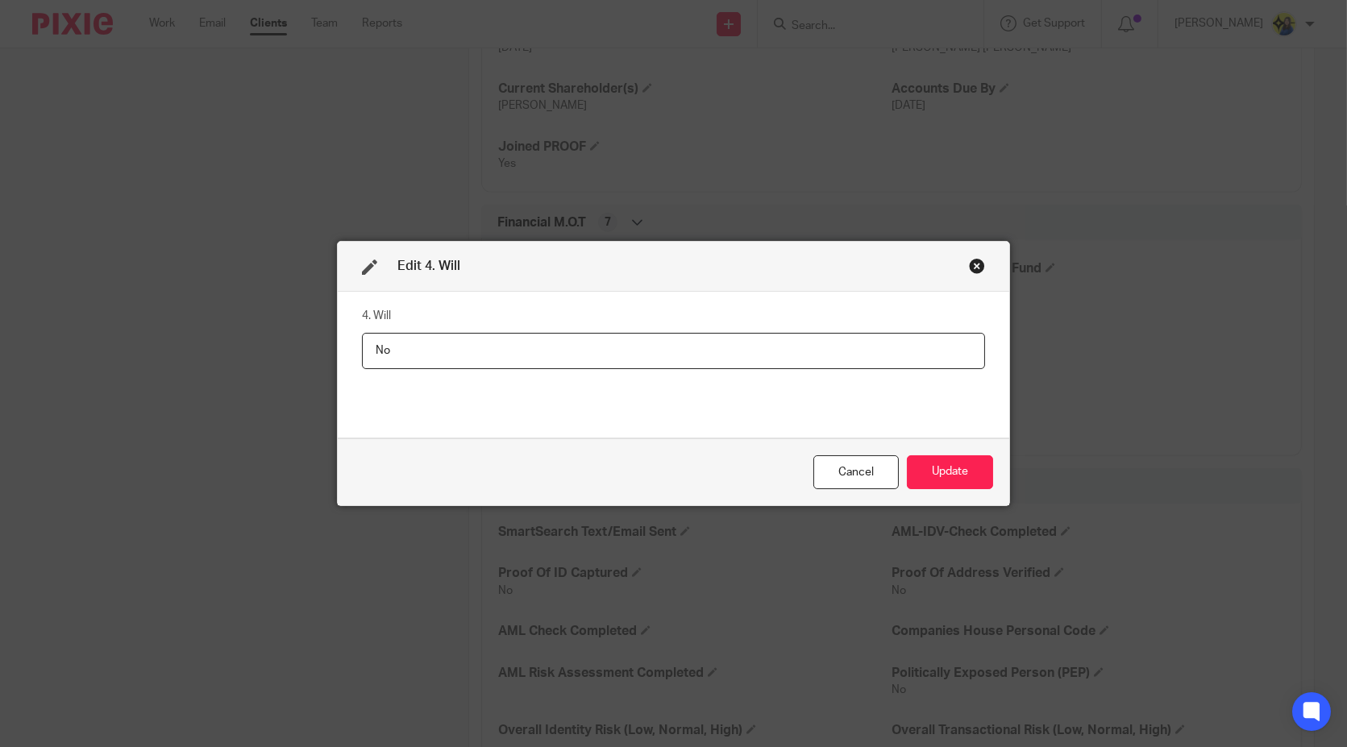
type input "No"
click at [936, 453] on div "Cancel Update" at bounding box center [674, 472] width 672 height 68
click at [945, 460] on button "Update" at bounding box center [950, 472] width 86 height 35
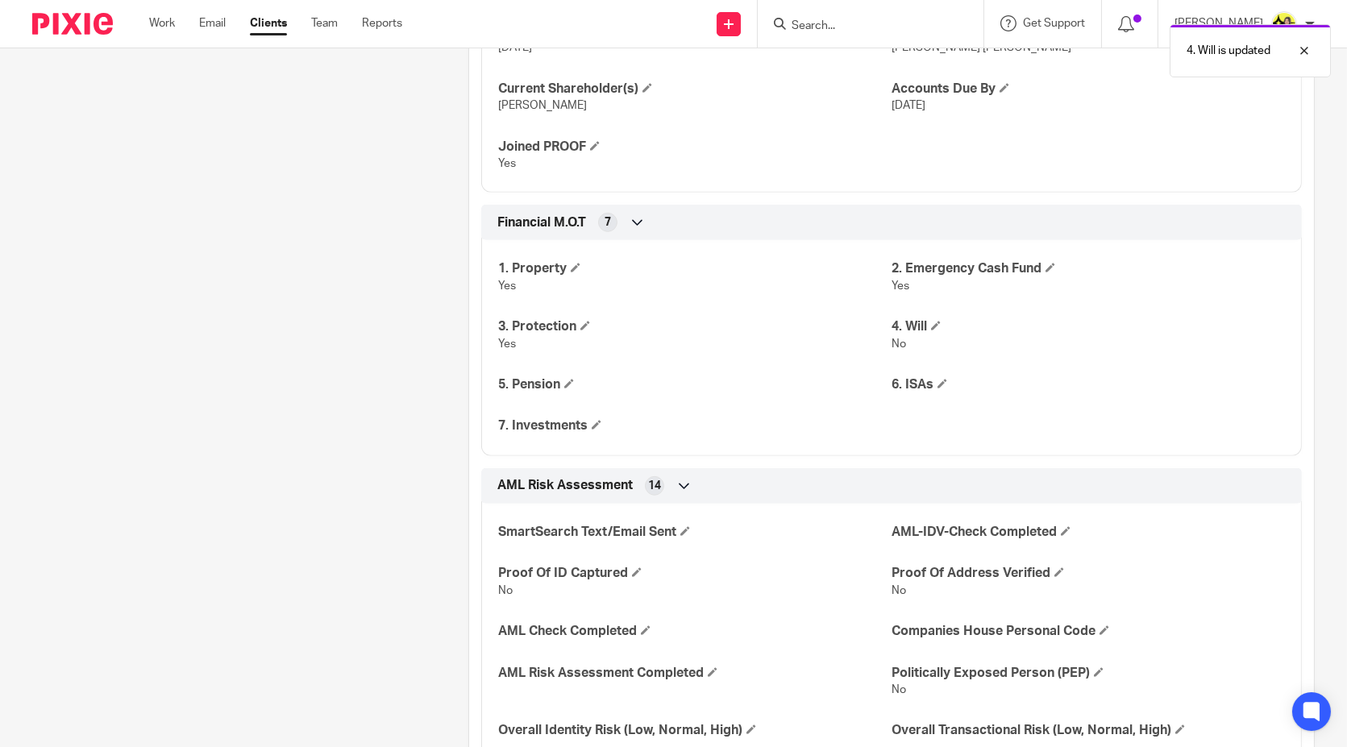
click at [568, 379] on span at bounding box center [569, 384] width 10 height 10
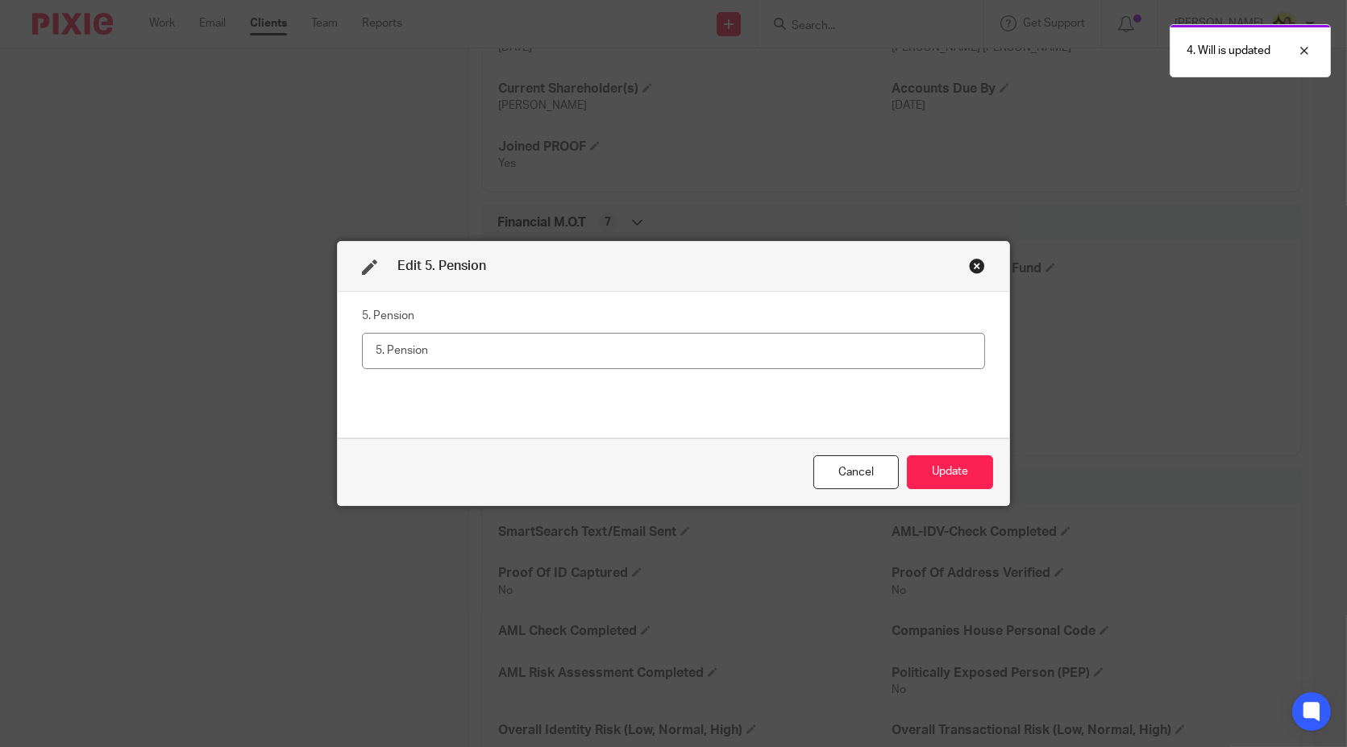
click at [588, 348] on input "text" at bounding box center [674, 351] width 624 height 36
click at [606, 416] on div "5. Pension Yes - drawing" at bounding box center [674, 364] width 624 height 121
click at [583, 342] on input "Yes - drawing" at bounding box center [674, 351] width 624 height 36
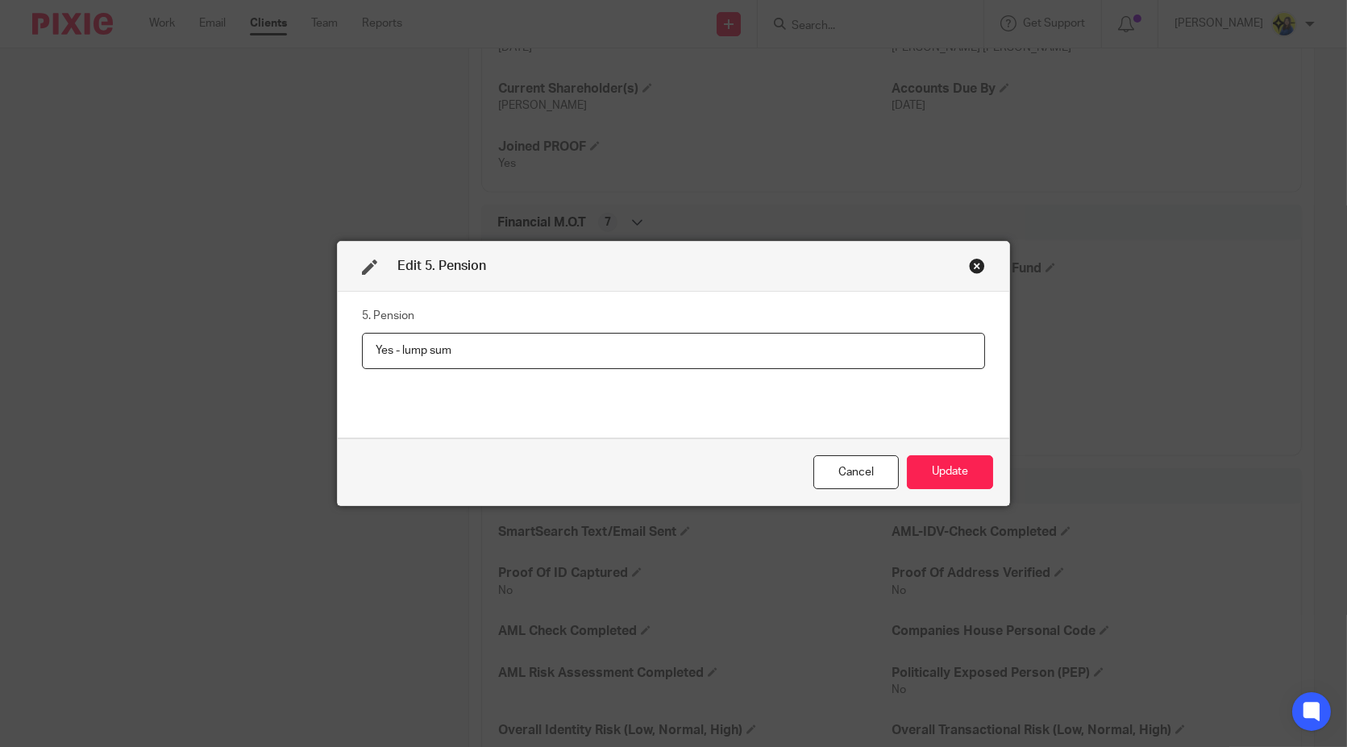
type input "Yes - lump sum"
click at [677, 429] on div "5. Pension Yes - lump sum" at bounding box center [674, 365] width 672 height 146
click at [677, 412] on div "5. Pension Yes - lump sum" at bounding box center [674, 364] width 624 height 121
click at [709, 406] on div "5. Pension Yes - lump sum" at bounding box center [674, 364] width 624 height 121
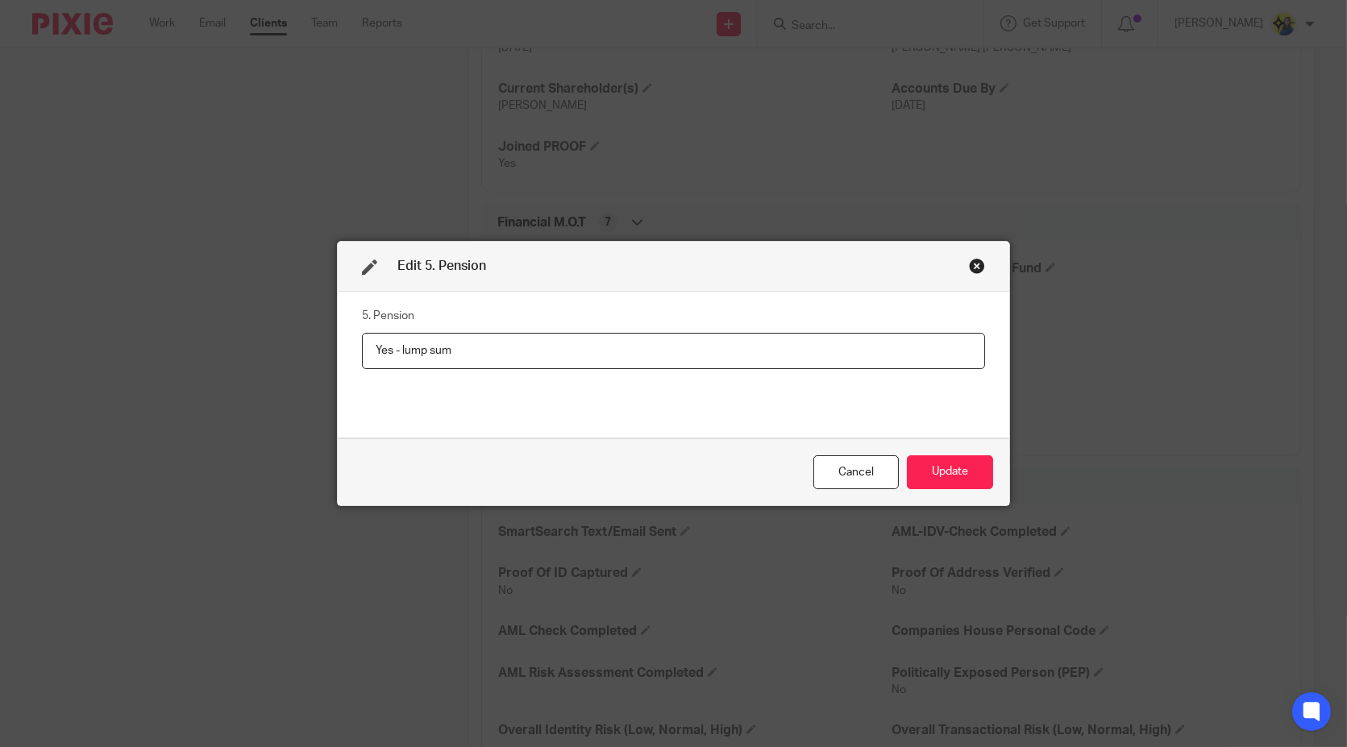
click at [699, 344] on input "Yes - lump sum" at bounding box center [674, 351] width 624 height 36
click at [691, 421] on div "5. Pension Yes - lump sum" at bounding box center [674, 364] width 624 height 121
click at [932, 468] on button "Update" at bounding box center [950, 472] width 86 height 35
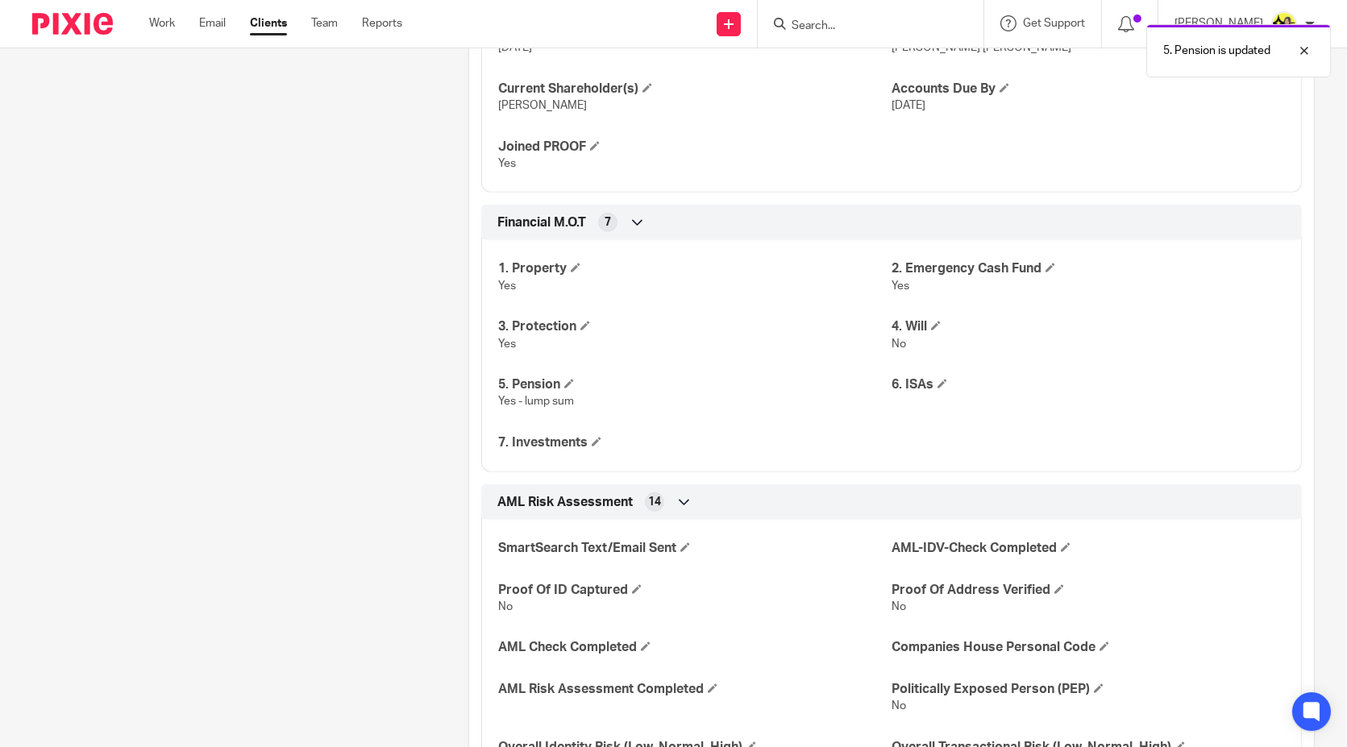
click at [938, 379] on span at bounding box center [942, 384] width 10 height 10
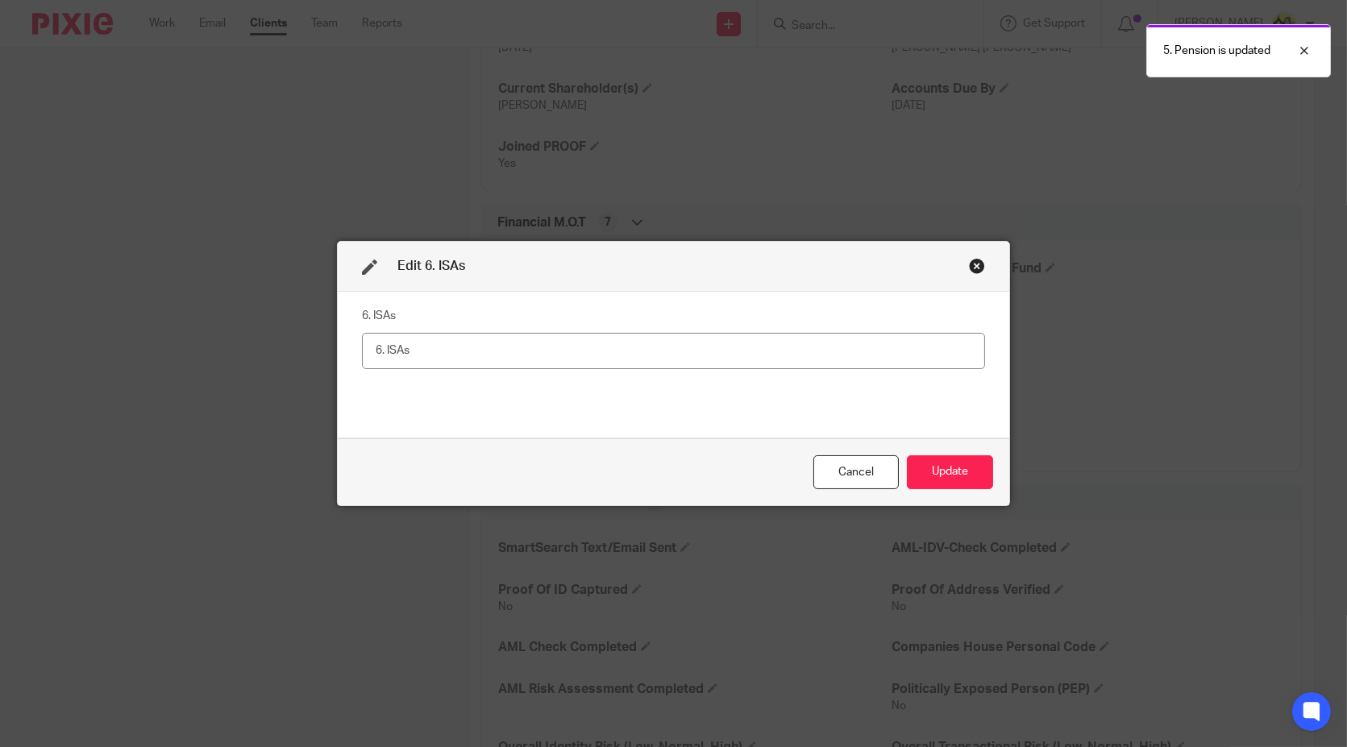
click at [895, 353] on input "text" at bounding box center [674, 351] width 624 height 36
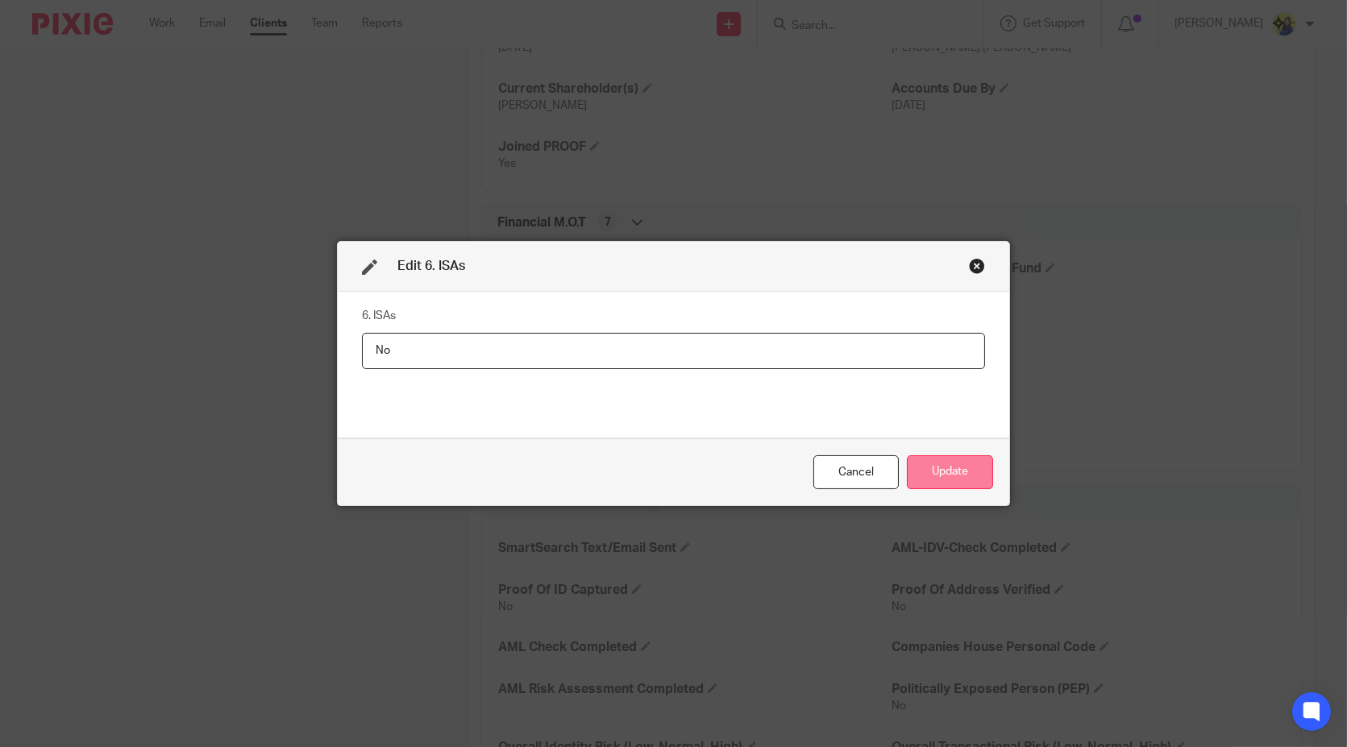
type input "No"
click at [963, 470] on button "Update" at bounding box center [950, 472] width 86 height 35
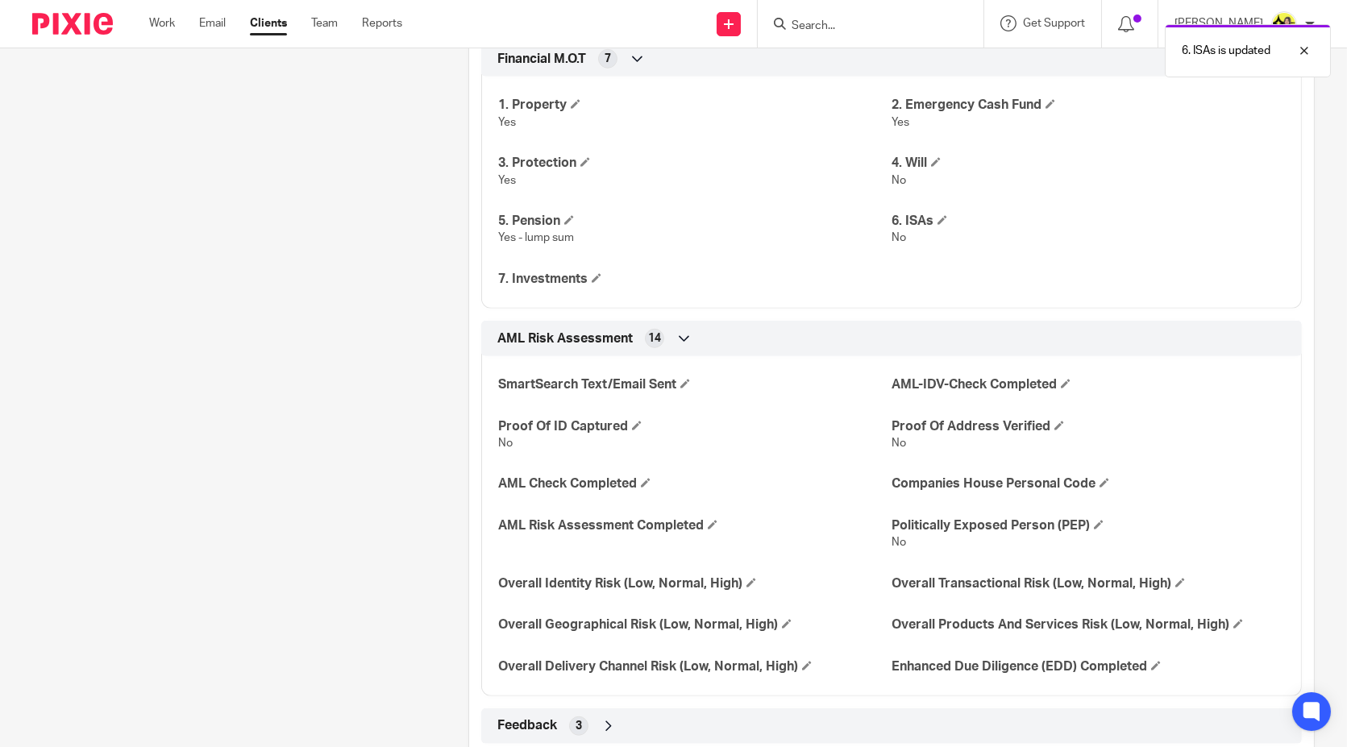
scroll to position [2327, 0]
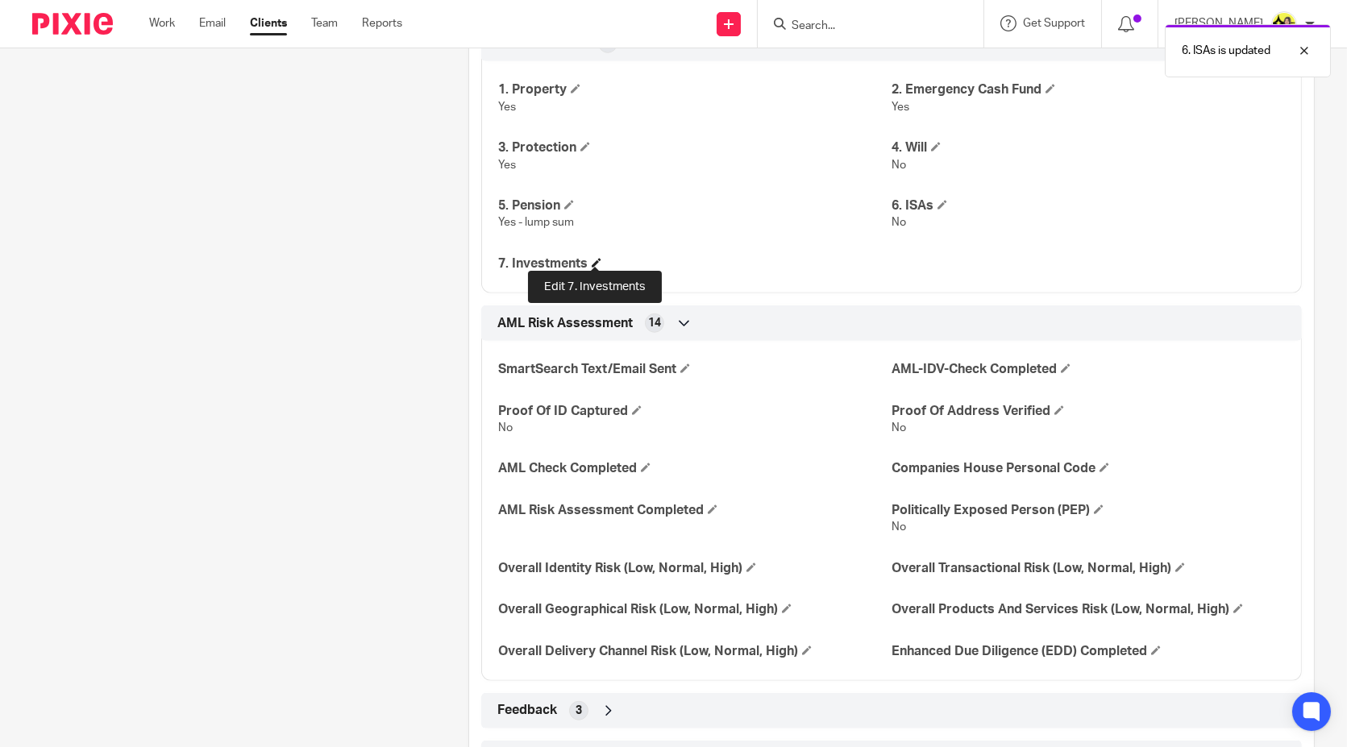
click at [592, 260] on span at bounding box center [597, 263] width 10 height 10
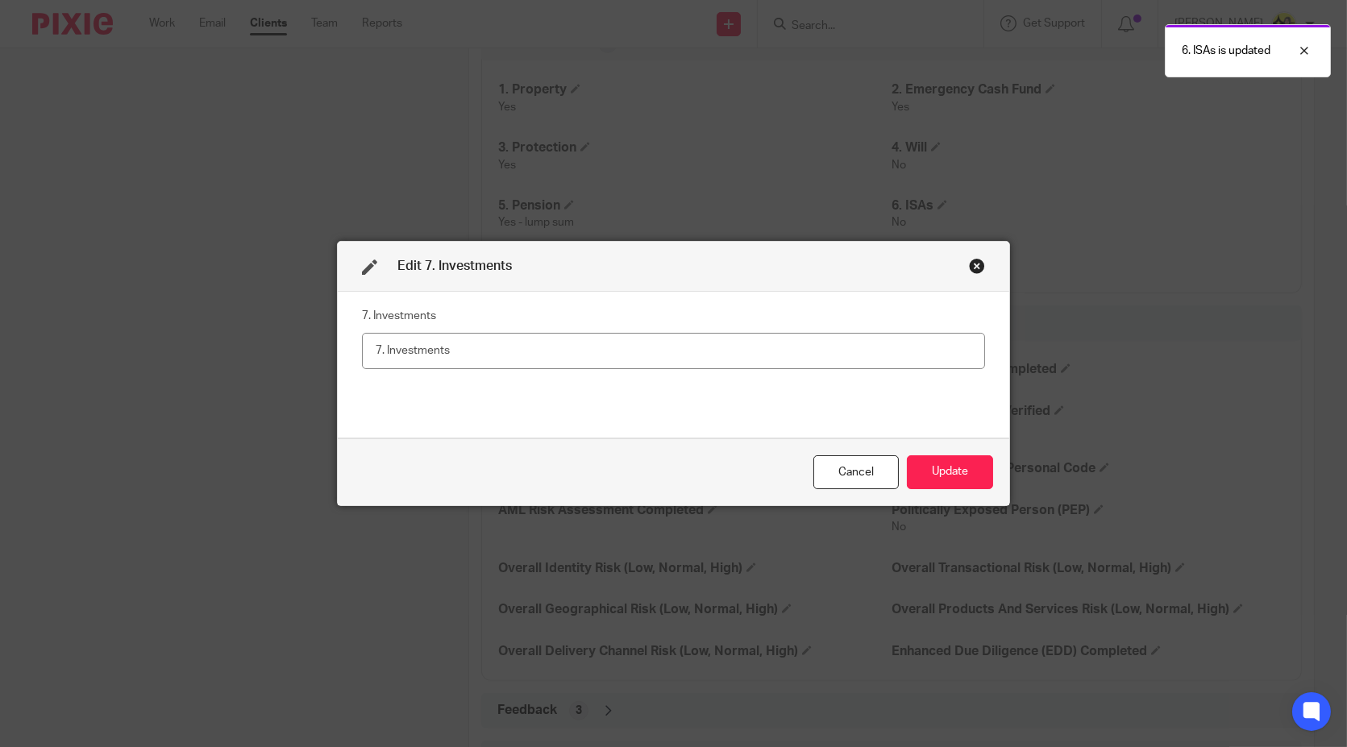
click at [547, 343] on input "text" at bounding box center [674, 351] width 624 height 36
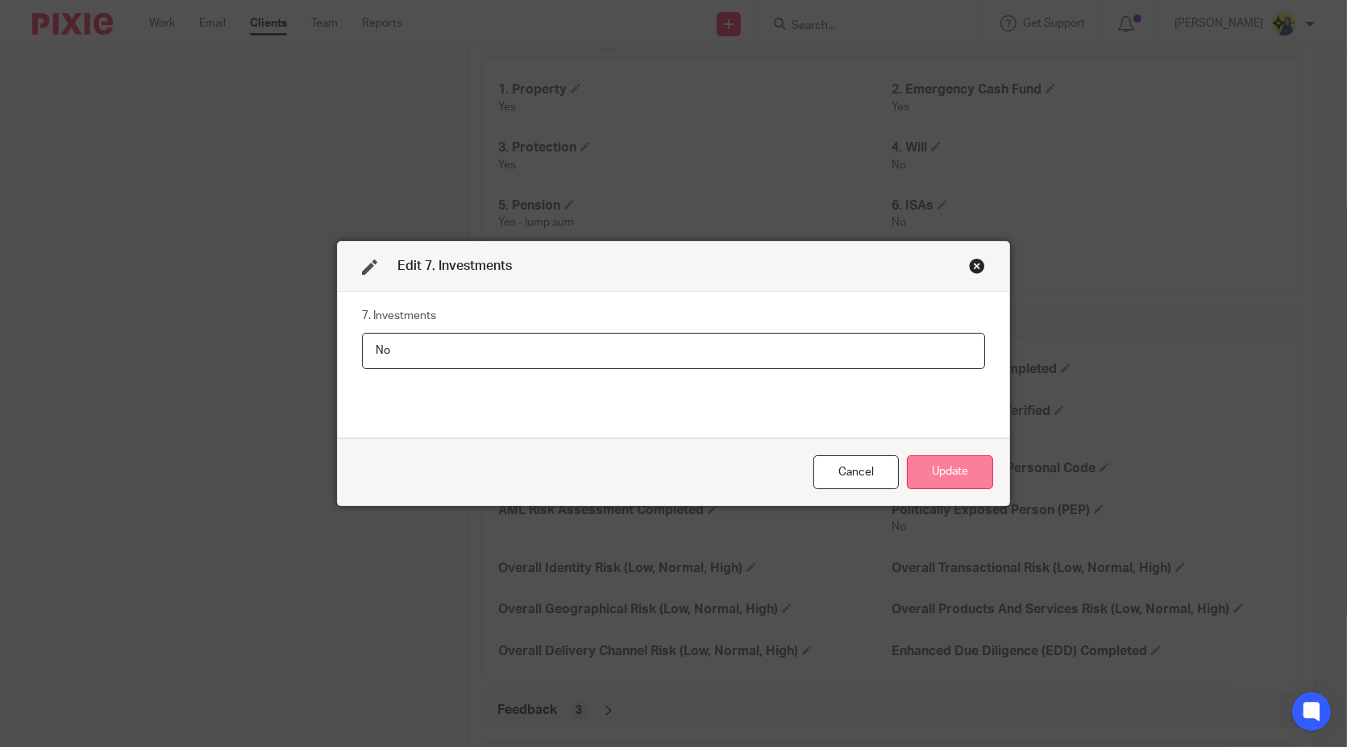
type input "No"
click at [974, 477] on button "Update" at bounding box center [950, 472] width 86 height 35
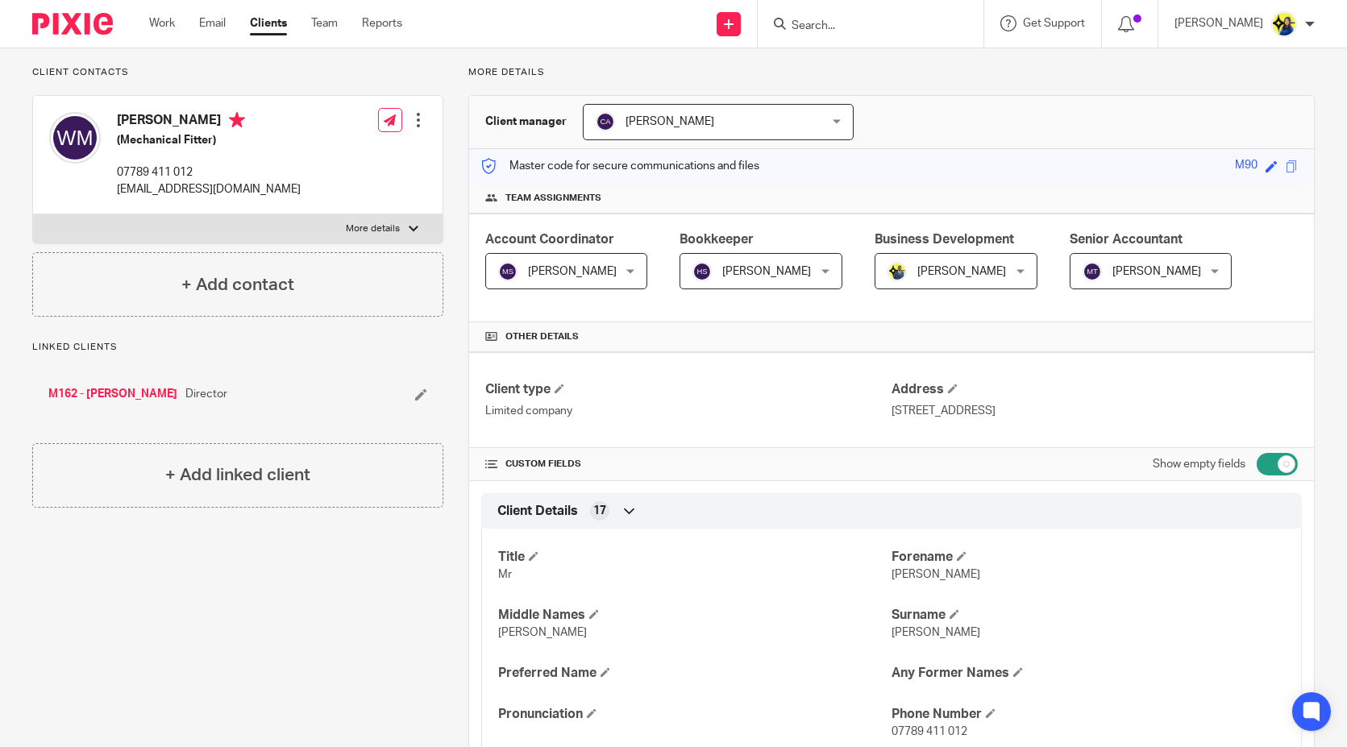
scroll to position [0, 0]
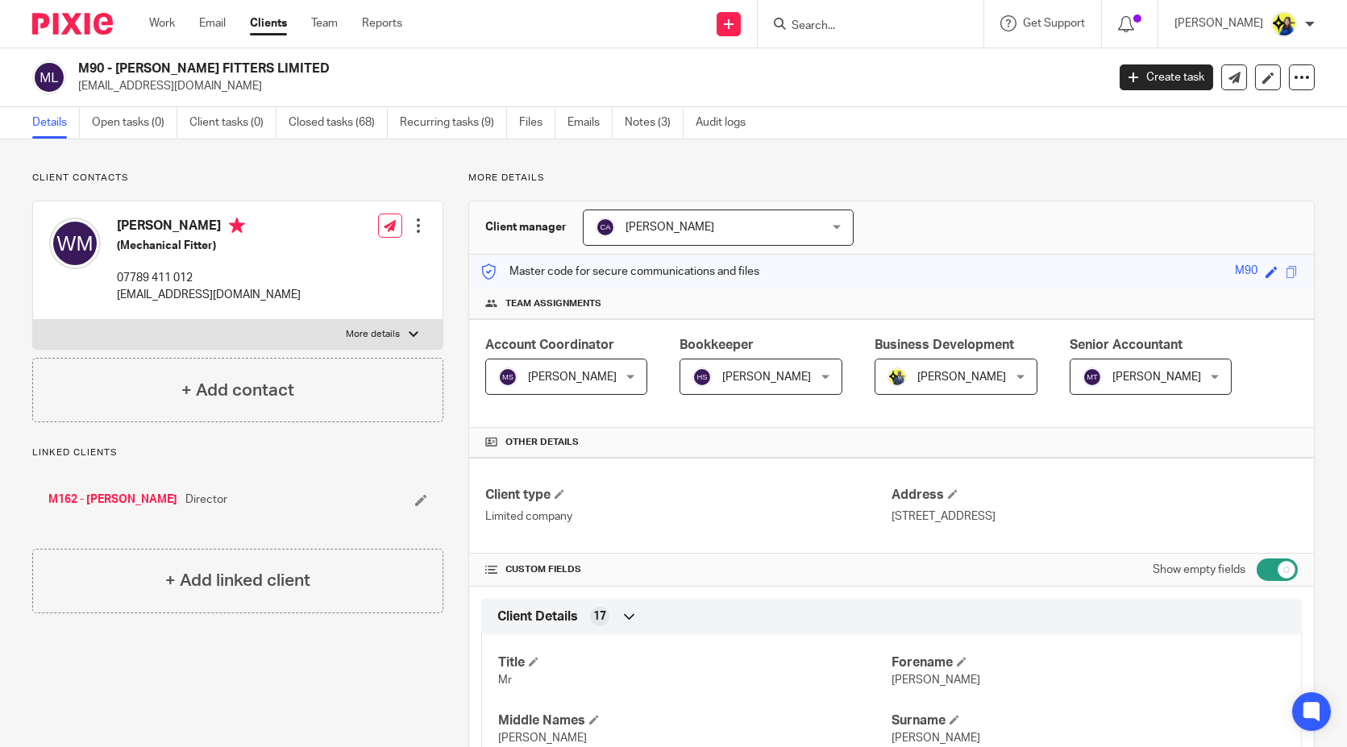
click at [336, 179] on p "Client contacts" at bounding box center [237, 178] width 411 height 13
